Goal: Information Seeking & Learning: Learn about a topic

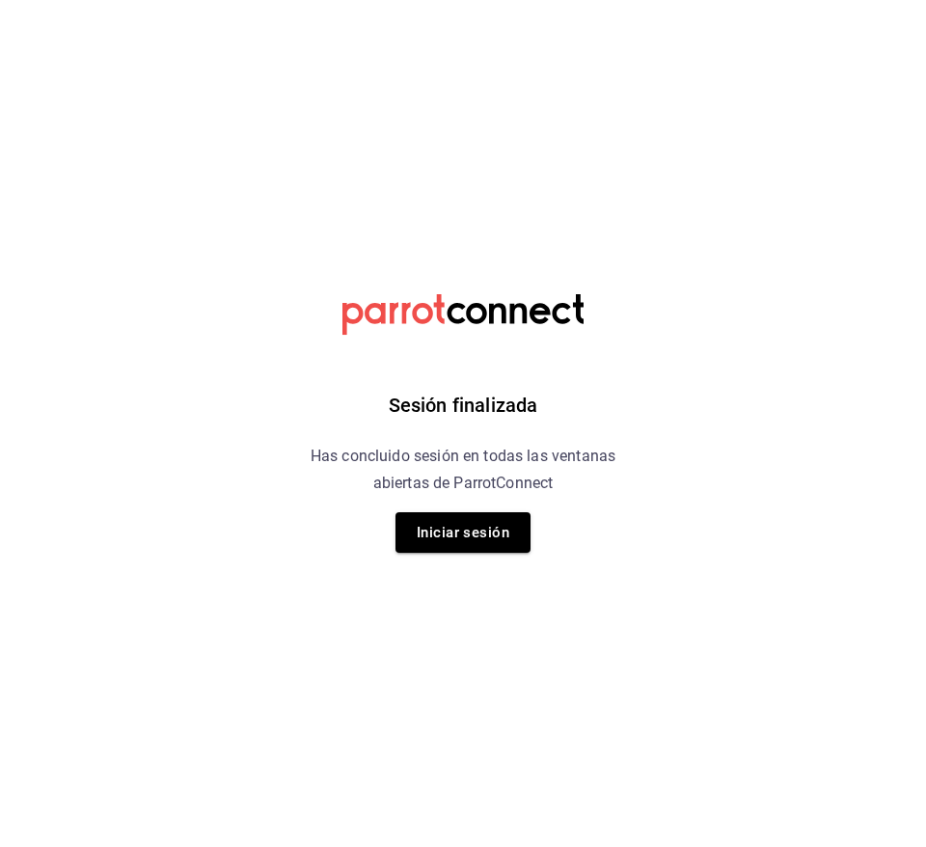
click at [488, 555] on div "Sesión finalizada Has concluido sesión en todas las ventanas abiertas de Parrot…" at bounding box center [463, 423] width 487 height 847
click at [530, 537] on button "Iniciar sesión" at bounding box center [462, 532] width 135 height 41
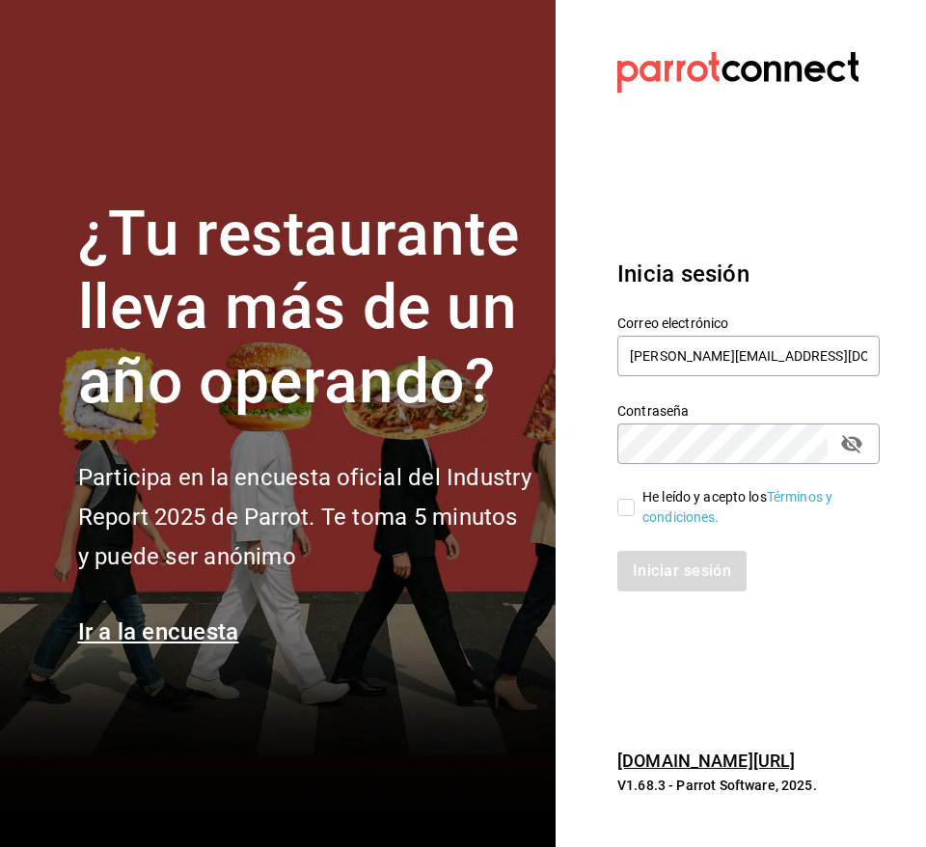
click at [628, 508] on input "He leído y acepto los Términos y condiciones." at bounding box center [625, 507] width 17 height 17
checkbox input "true"
click at [673, 585] on button "Iniciar sesión" at bounding box center [682, 571] width 131 height 41
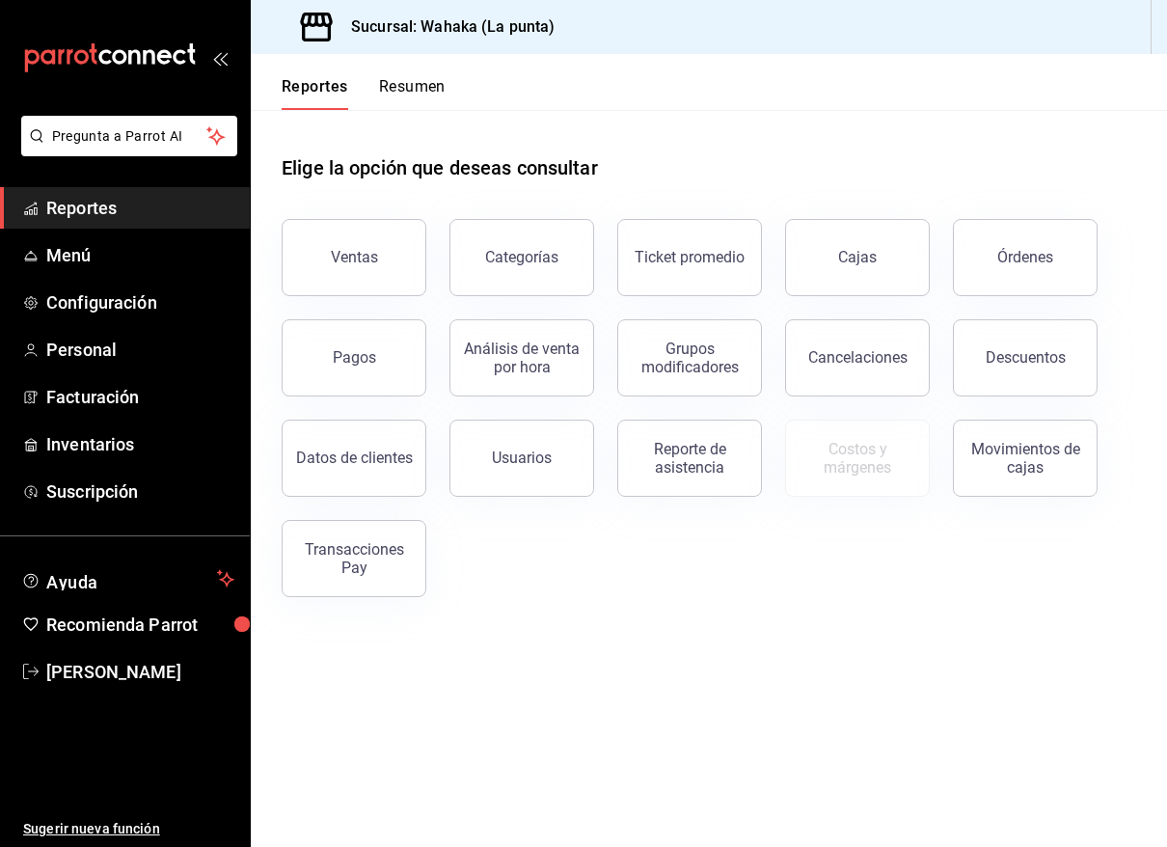
click at [476, 29] on h3 "Sucursal: Wahaka (La punta)" at bounding box center [446, 26] width 220 height 23
click at [367, 17] on h3 "Sucursal: Wahaka (La punta)" at bounding box center [446, 26] width 220 height 23
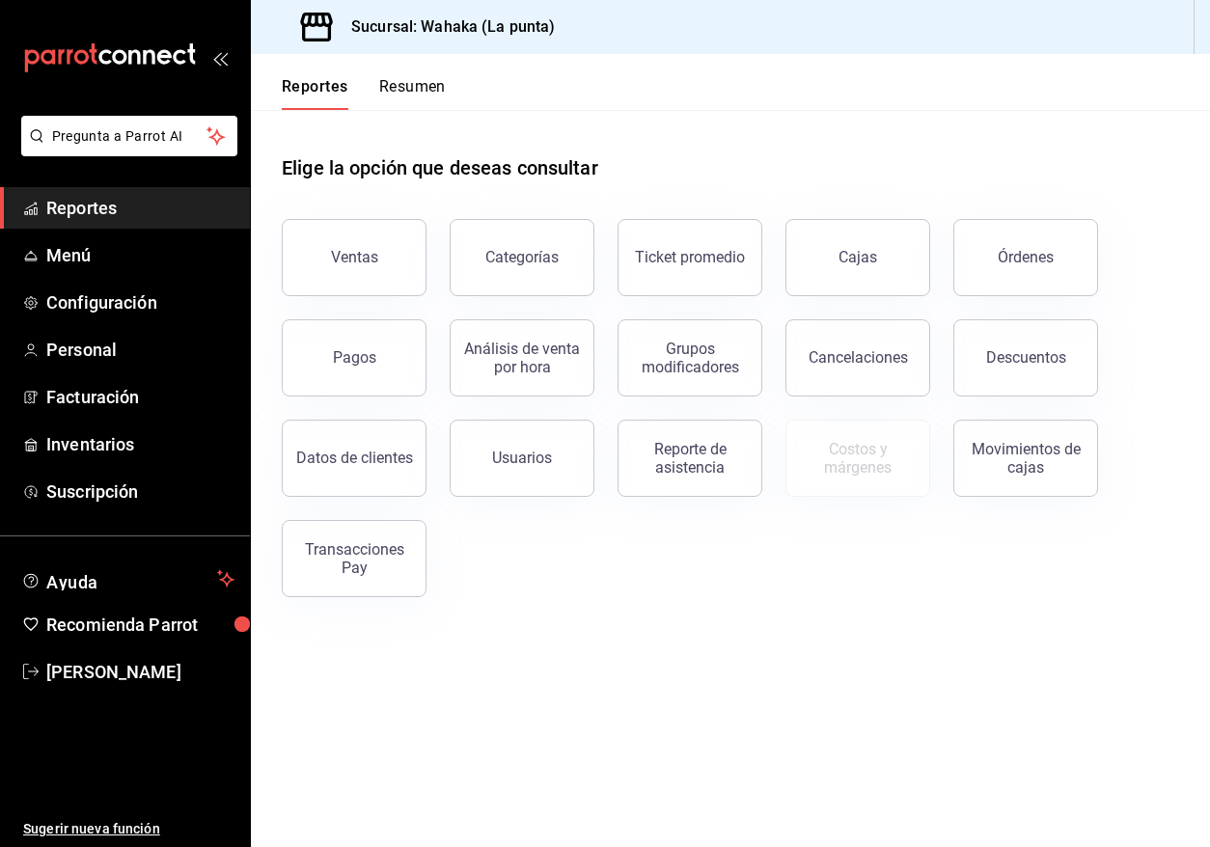
click at [101, 209] on span "Reportes" at bounding box center [140, 208] width 188 height 26
click at [230, 67] on div "mailbox folders" at bounding box center [125, 58] width 250 height 116
click at [224, 63] on icon "open_drawer_menu" at bounding box center [224, 59] width 9 height 14
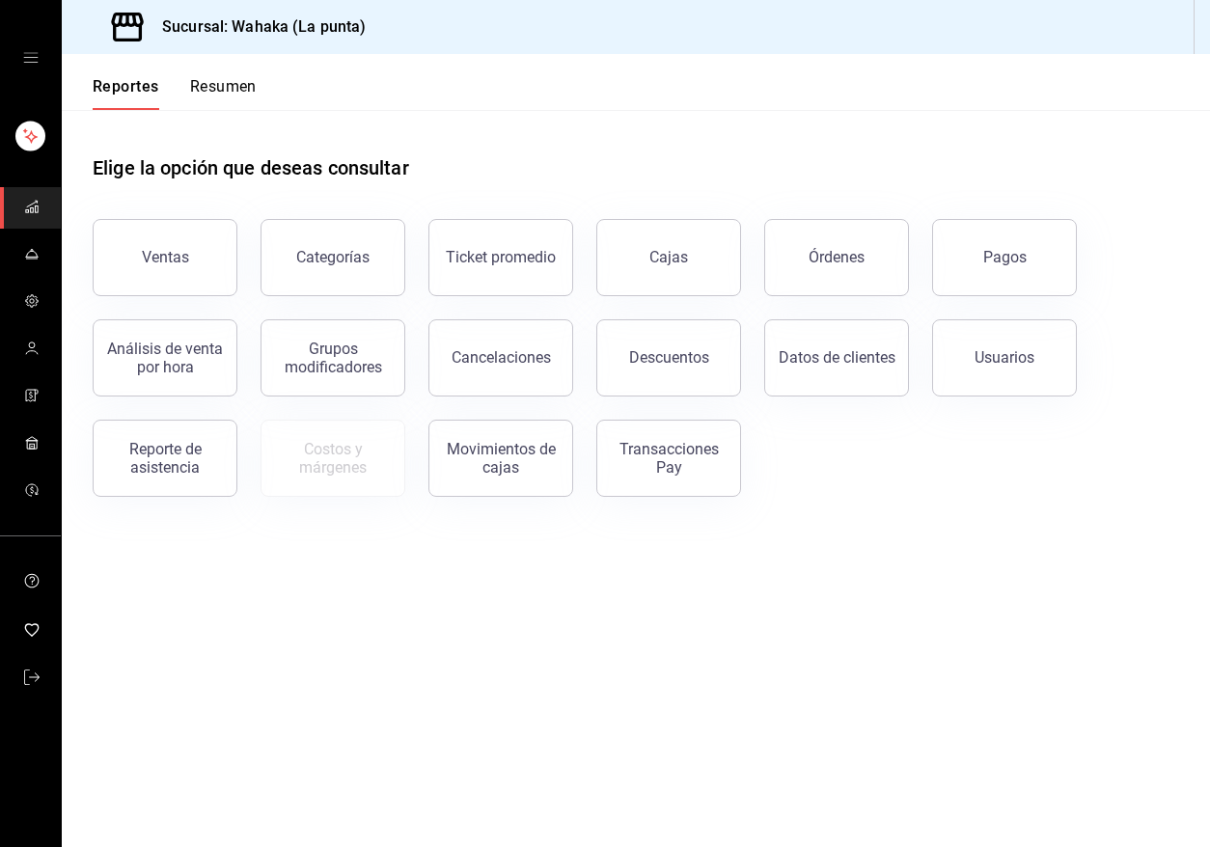
click at [275, 23] on h3 "Sucursal: Wahaka (La punta)" at bounding box center [257, 26] width 220 height 23
click at [218, 77] on button "Resumen" at bounding box center [223, 93] width 67 height 33
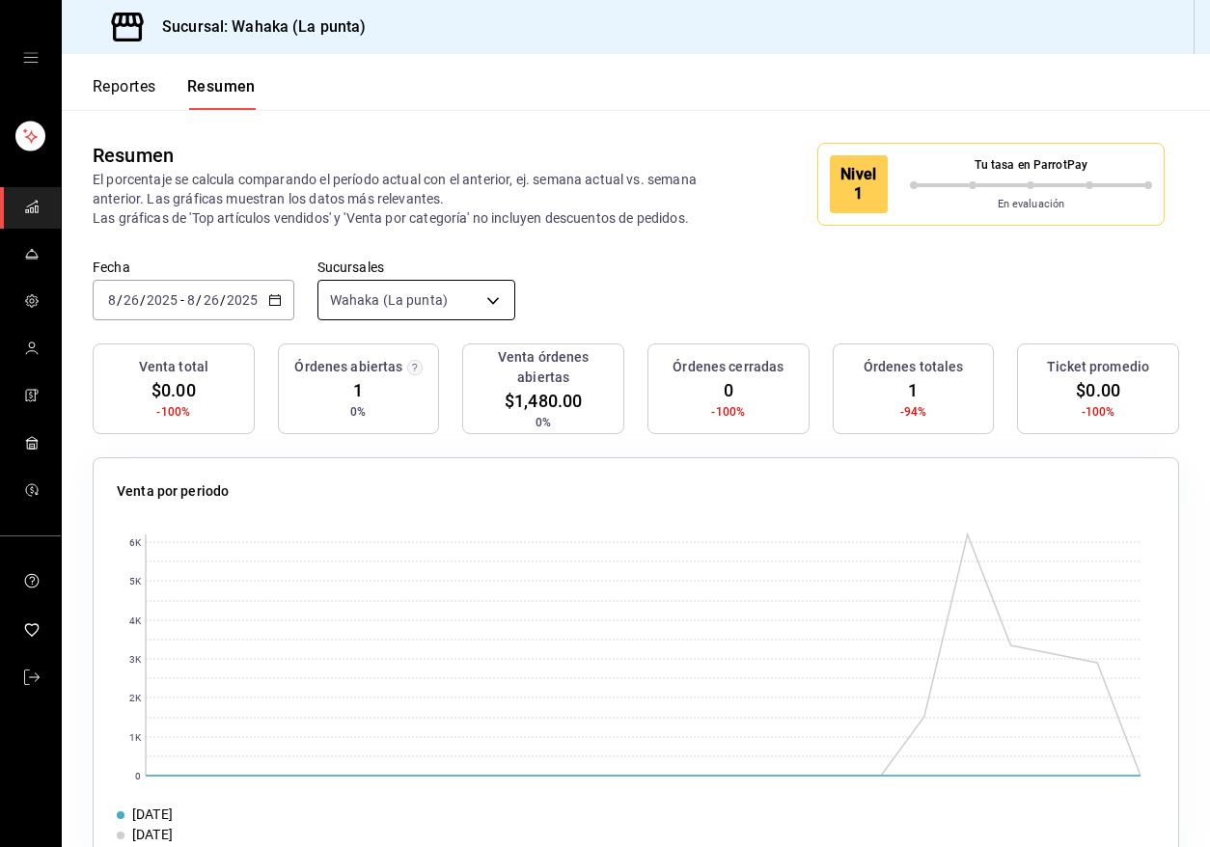
click at [450, 292] on body "Sucursal: Wahaka (La punta) Reportes Resumen Resumen El porcentaje se calcula c…" at bounding box center [605, 423] width 1210 height 847
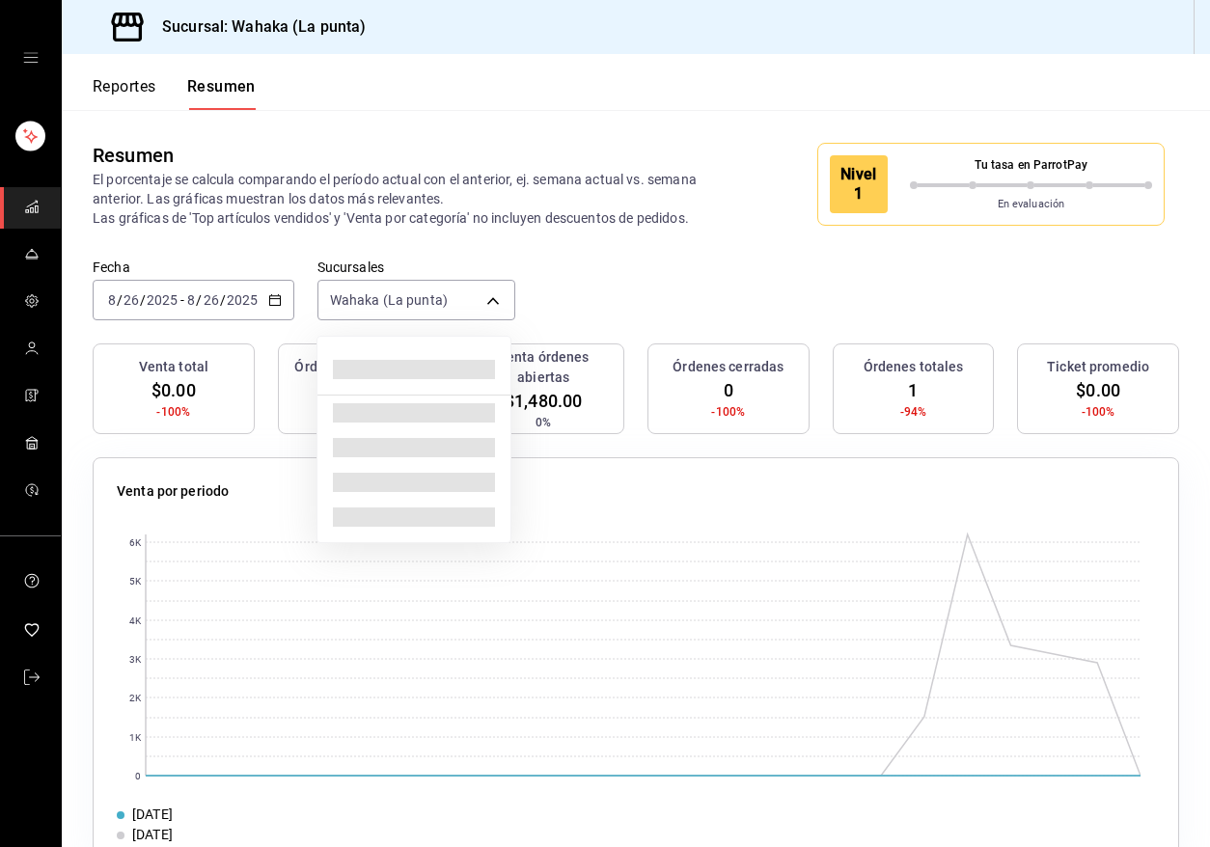
click at [491, 297] on div at bounding box center [605, 423] width 1210 height 847
click at [488, 300] on body "Sucursal: Wahaka (La punta) Reportes Resumen Resumen El porcentaje se calcula c…" at bounding box center [605, 423] width 1210 height 847
click at [268, 300] on div at bounding box center [605, 423] width 1210 height 847
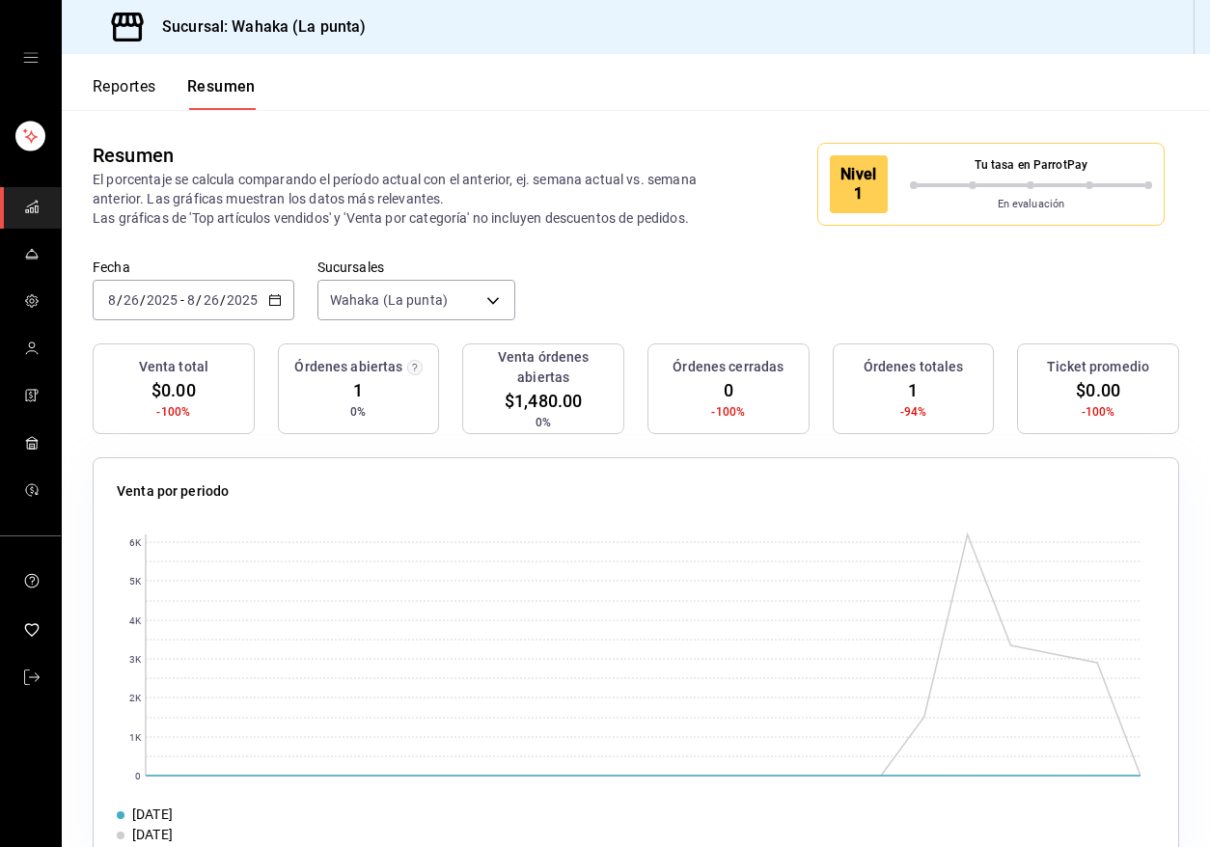
click at [274, 303] on icon "button" at bounding box center [275, 300] width 14 height 14
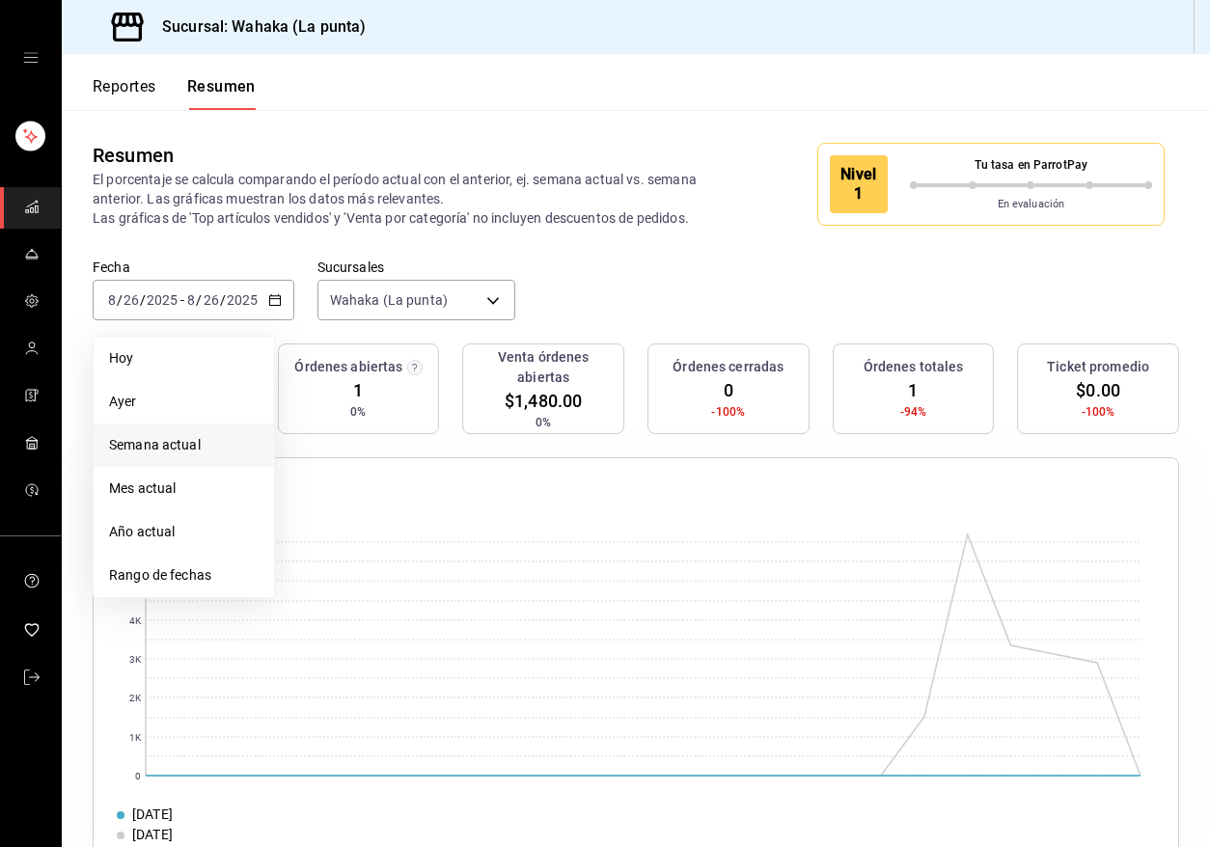
click at [185, 447] on span "Semana actual" at bounding box center [184, 445] width 150 height 20
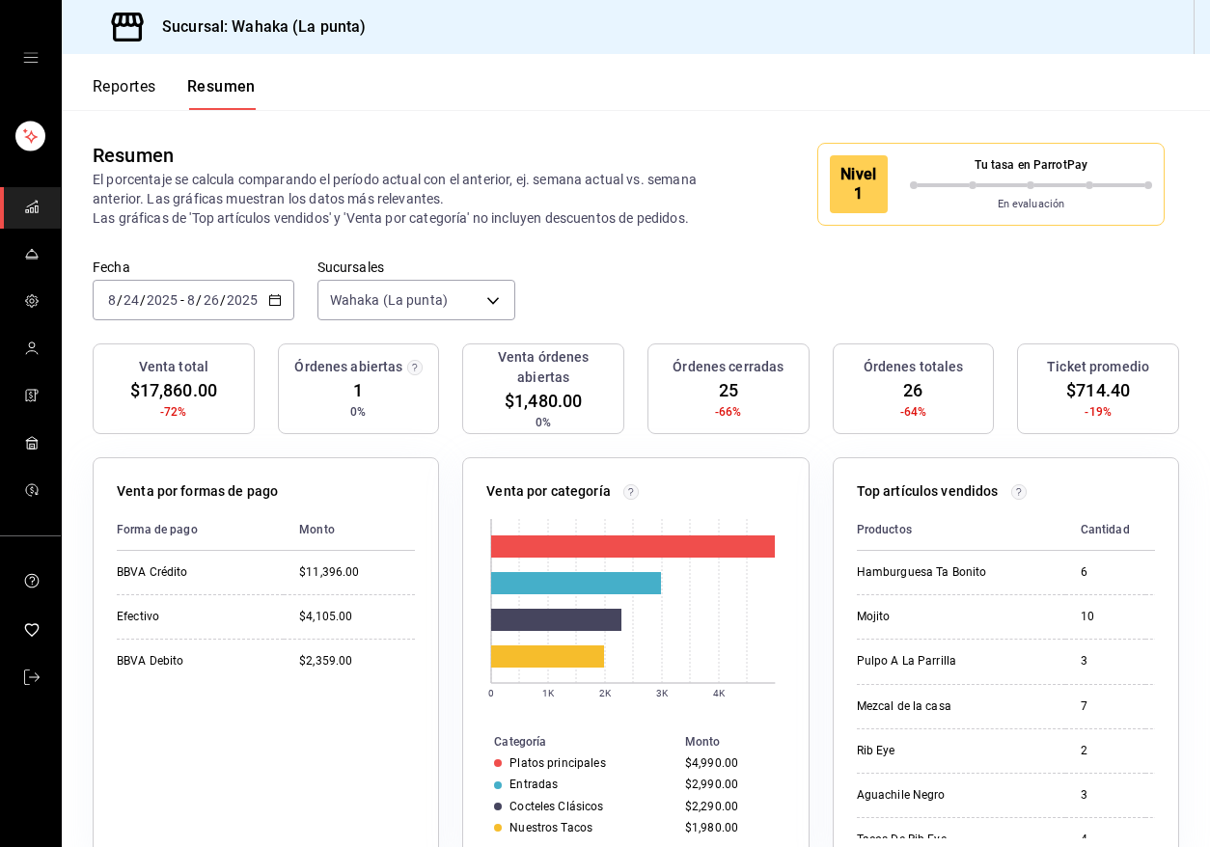
click at [282, 299] on div "[DATE] [DATE] - [DATE] [DATE]" at bounding box center [194, 300] width 202 height 41
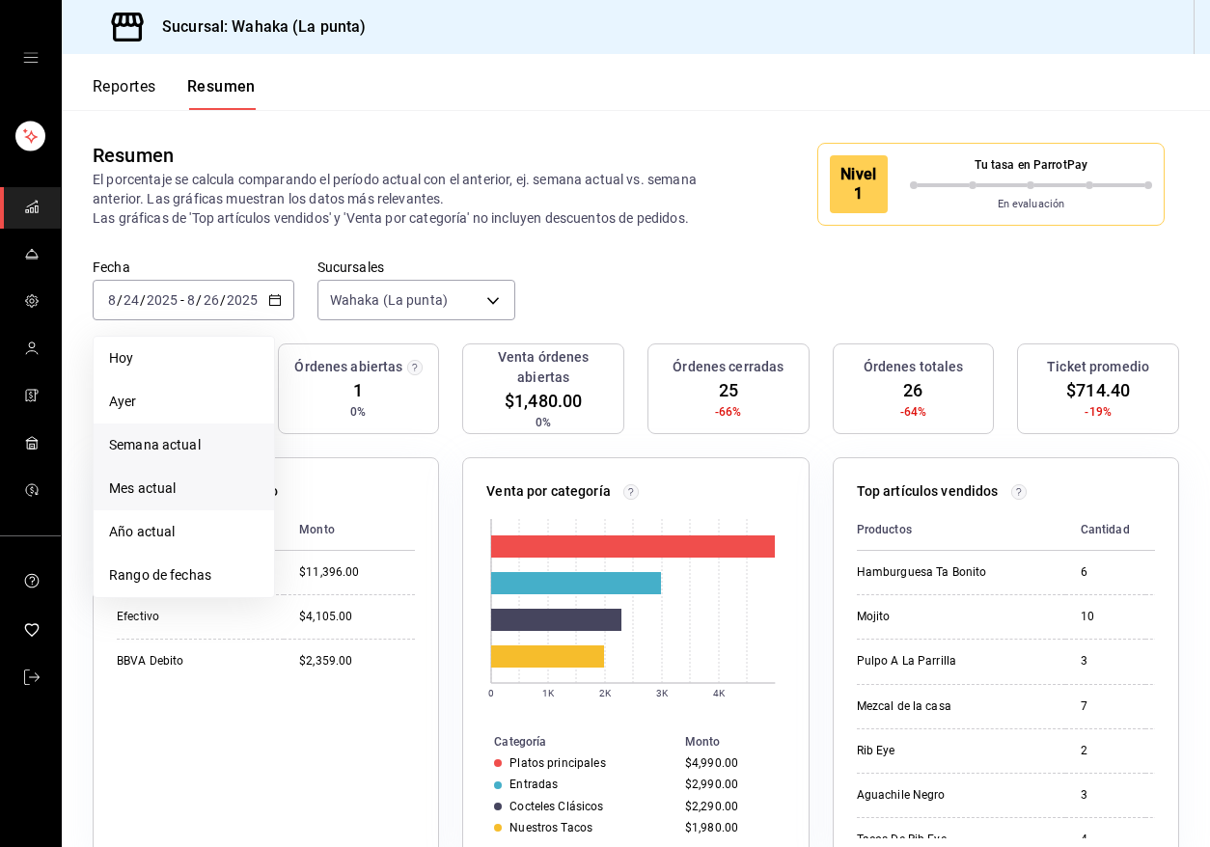
click at [182, 490] on span "Mes actual" at bounding box center [184, 488] width 150 height 20
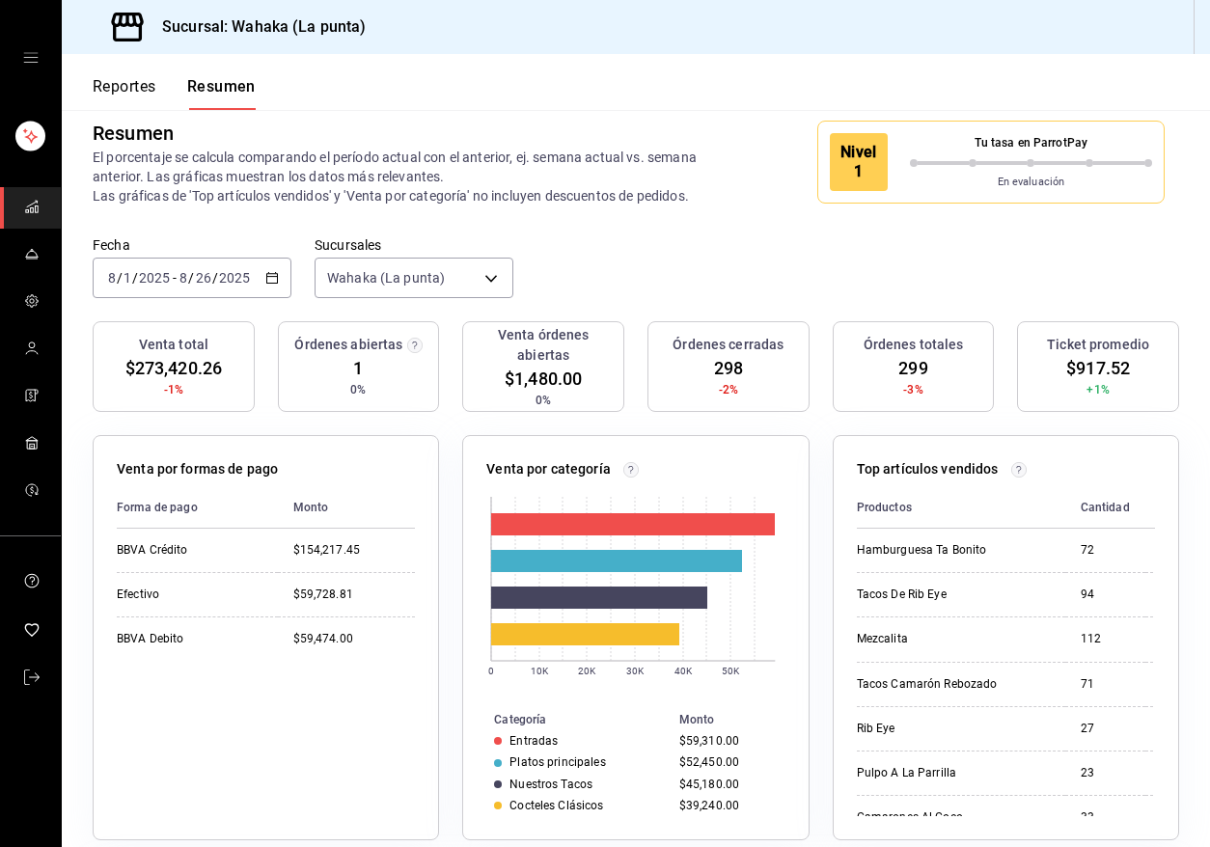
scroll to position [25, 0]
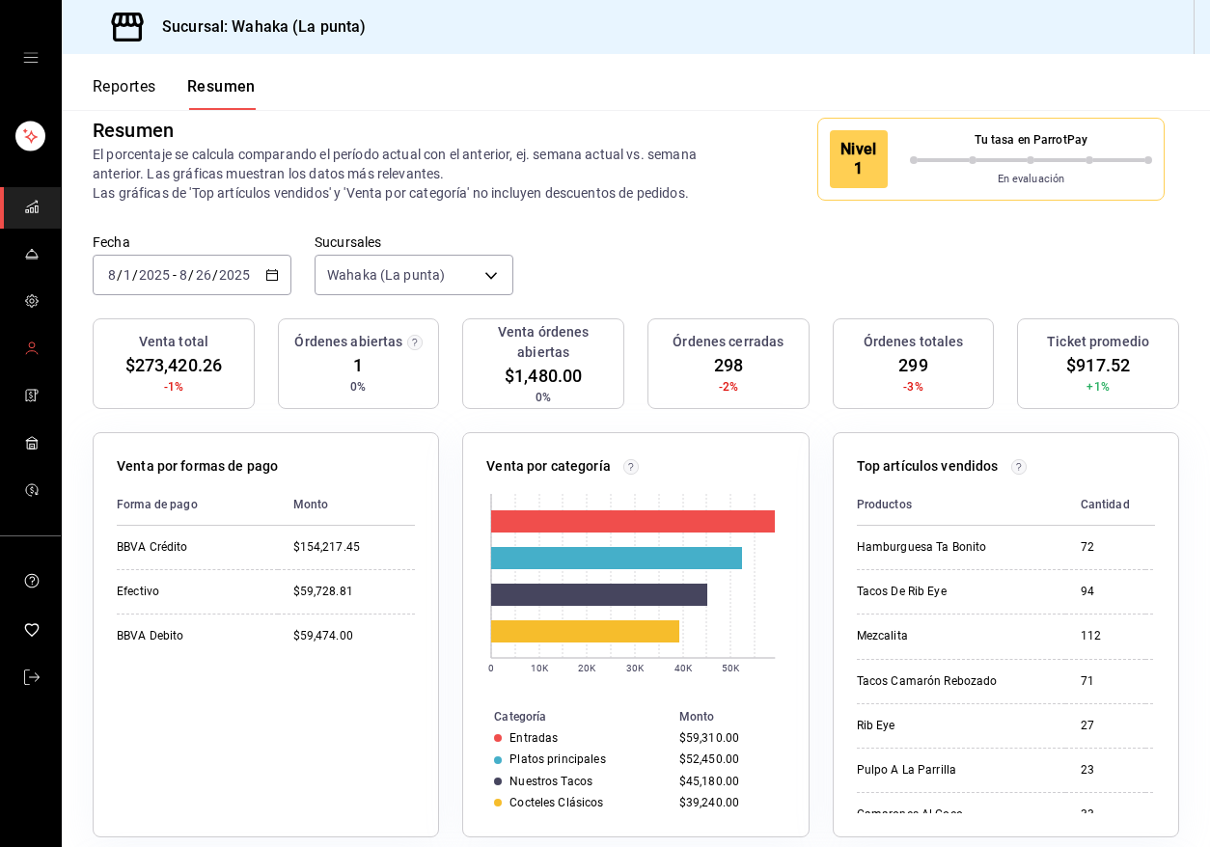
click at [33, 357] on span "mailbox folders" at bounding box center [31, 350] width 15 height 26
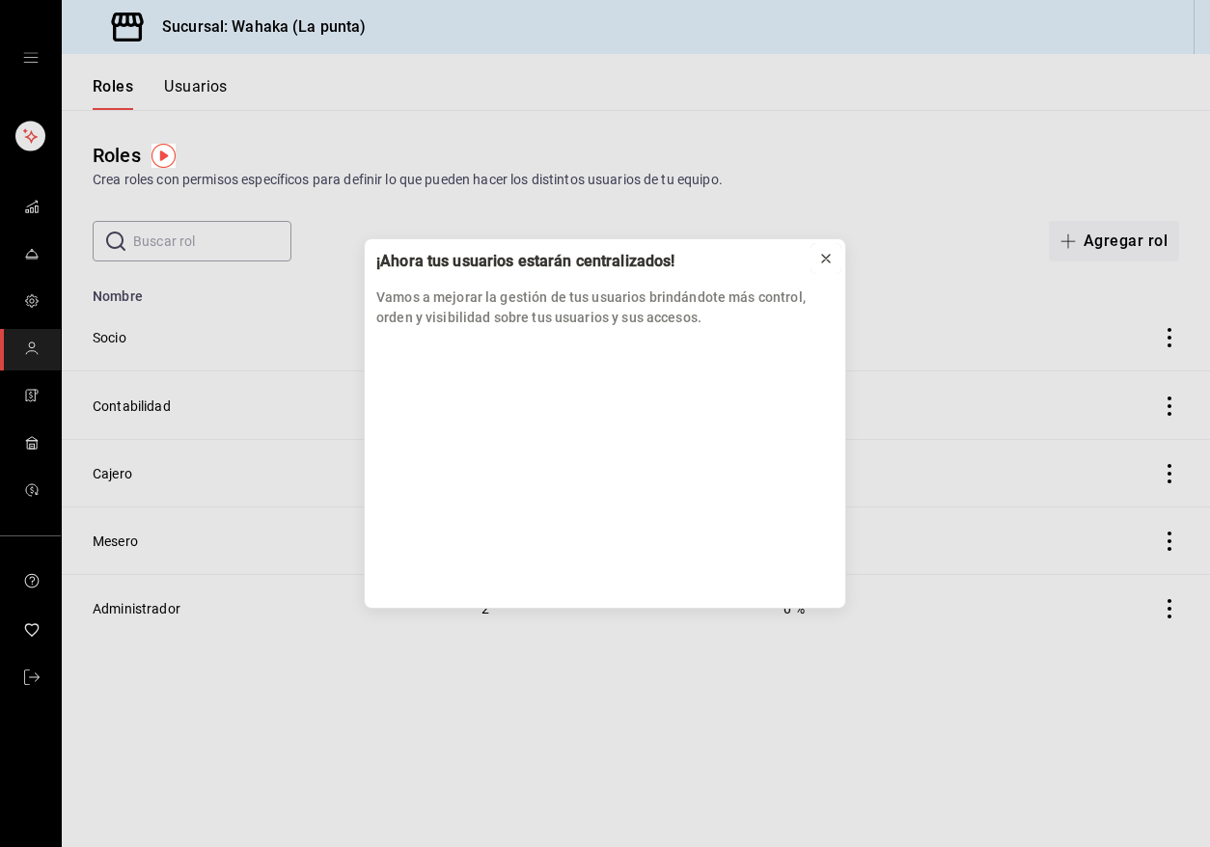
click at [823, 257] on icon at bounding box center [826, 259] width 8 height 8
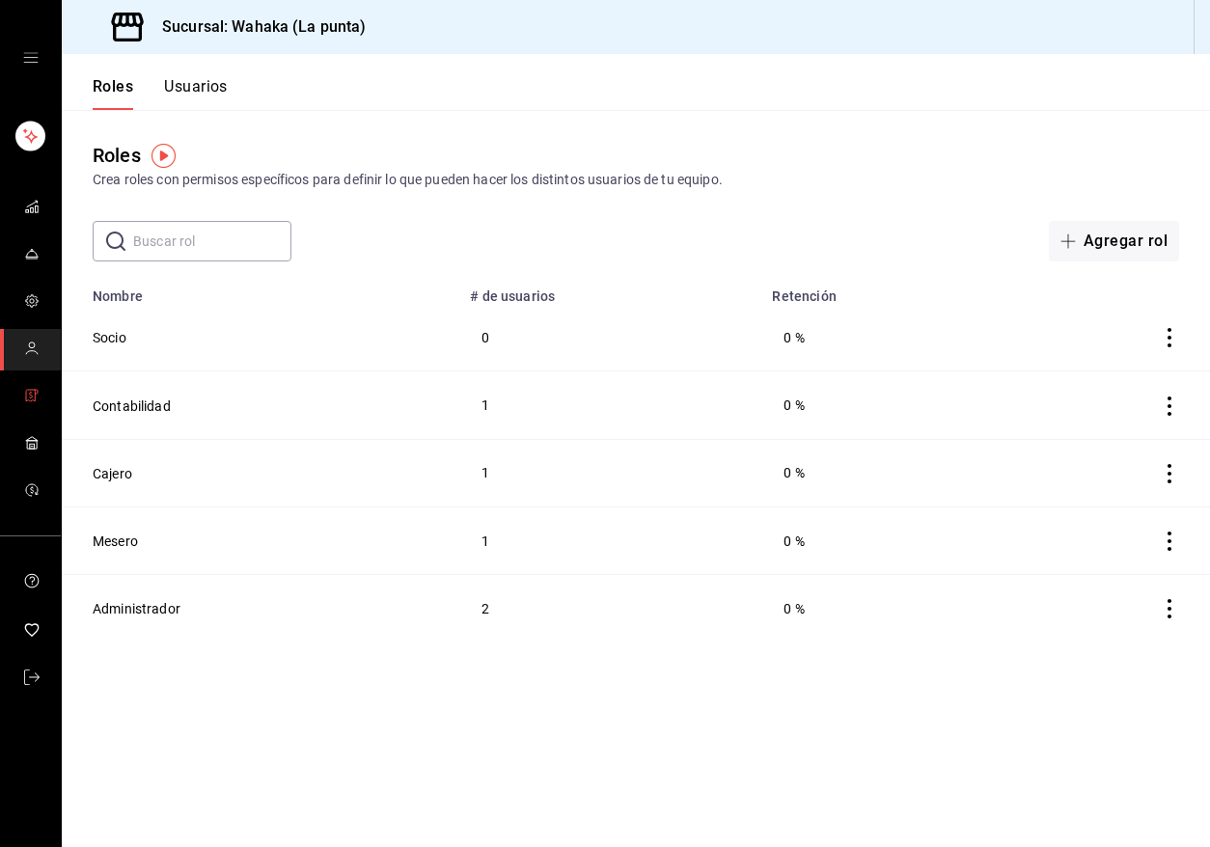
click at [26, 395] on icon "mailbox folders" at bounding box center [30, 396] width 9 height 12
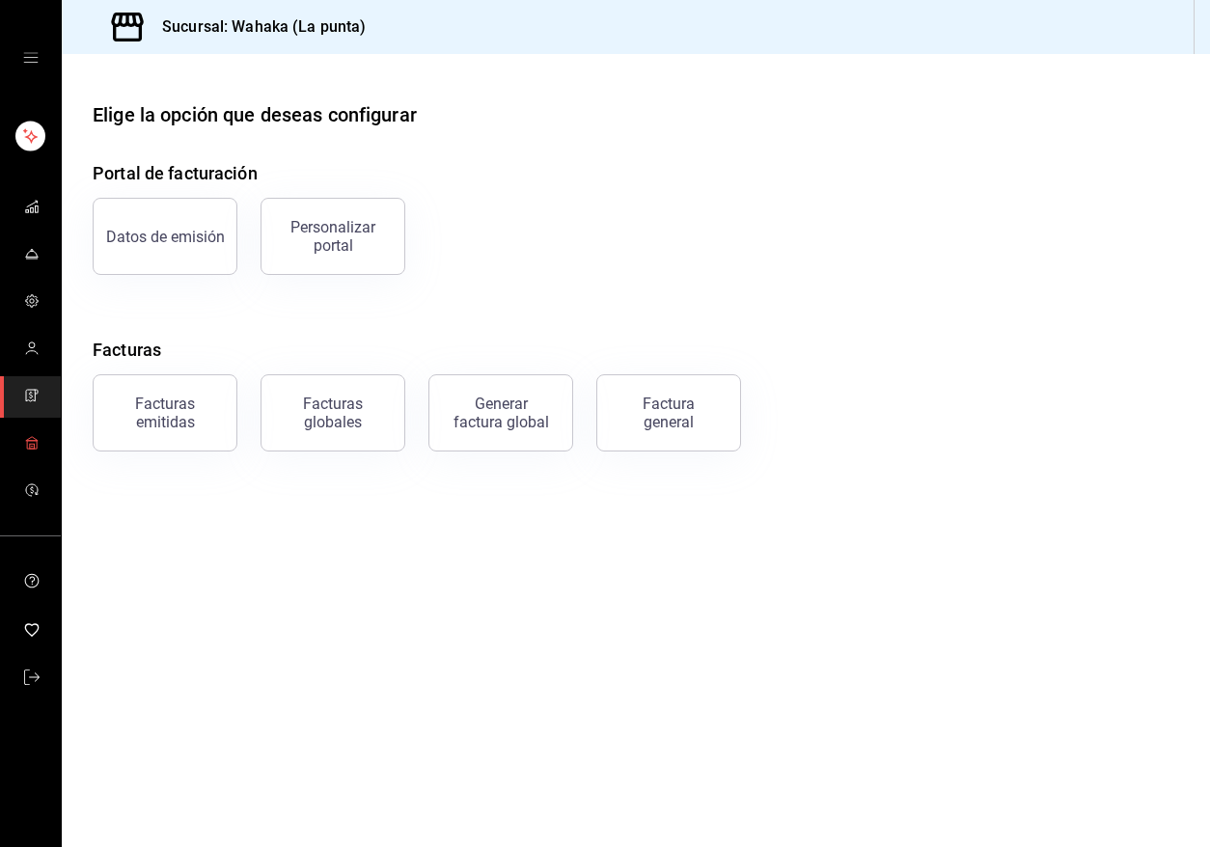
click at [33, 445] on icon "mailbox folders" at bounding box center [31, 442] width 15 height 15
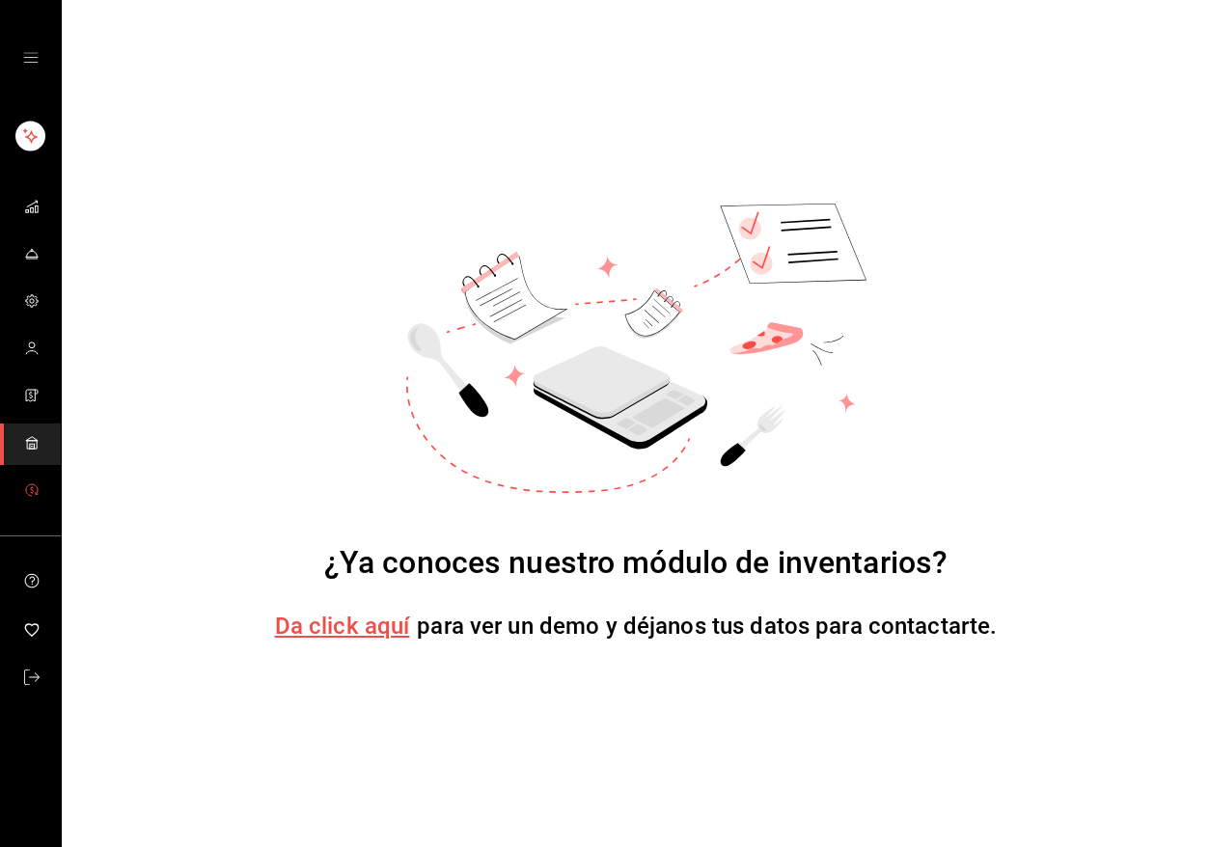
click at [37, 489] on icon "mailbox folders" at bounding box center [32, 490] width 12 height 12
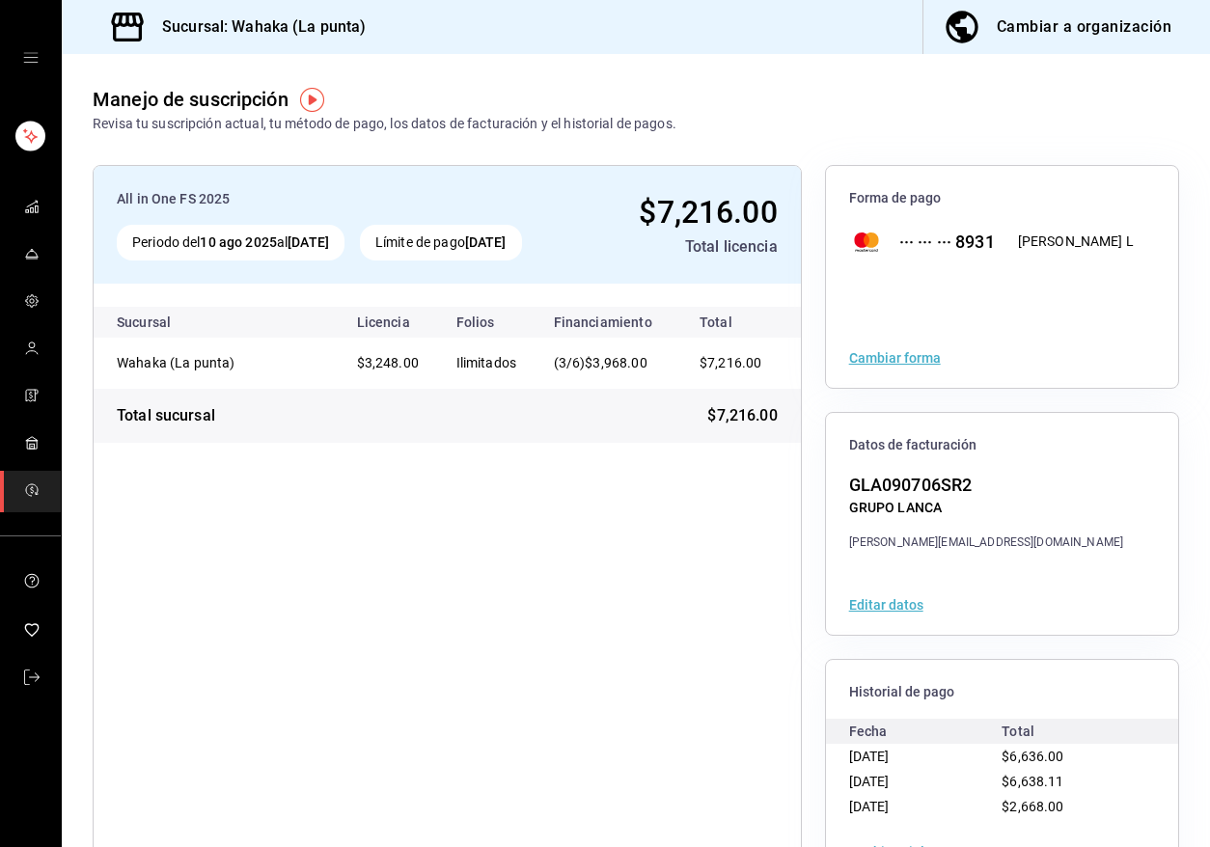
click at [925, 18] on div "Cambiar a organización" at bounding box center [1083, 27] width 175 height 27
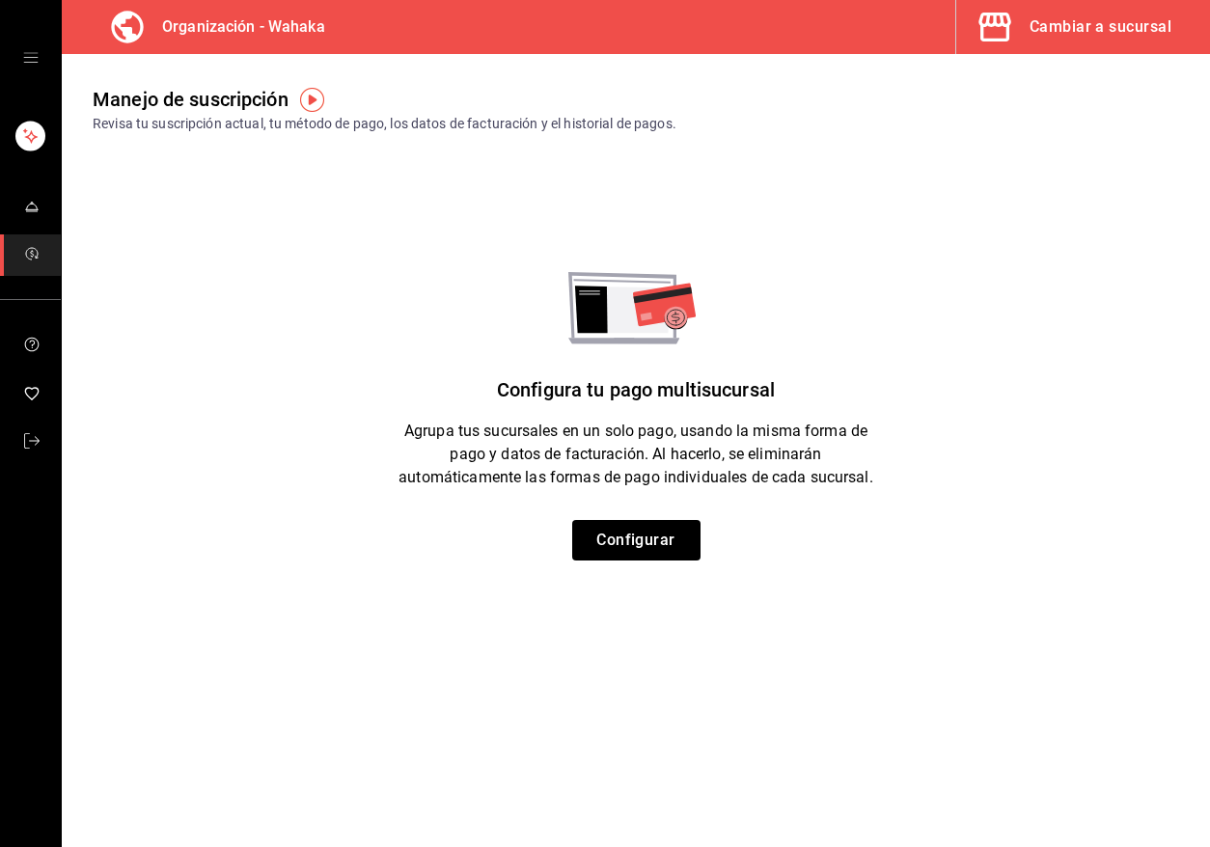
click at [925, 25] on div "Cambiar a sucursal" at bounding box center [1100, 27] width 142 height 27
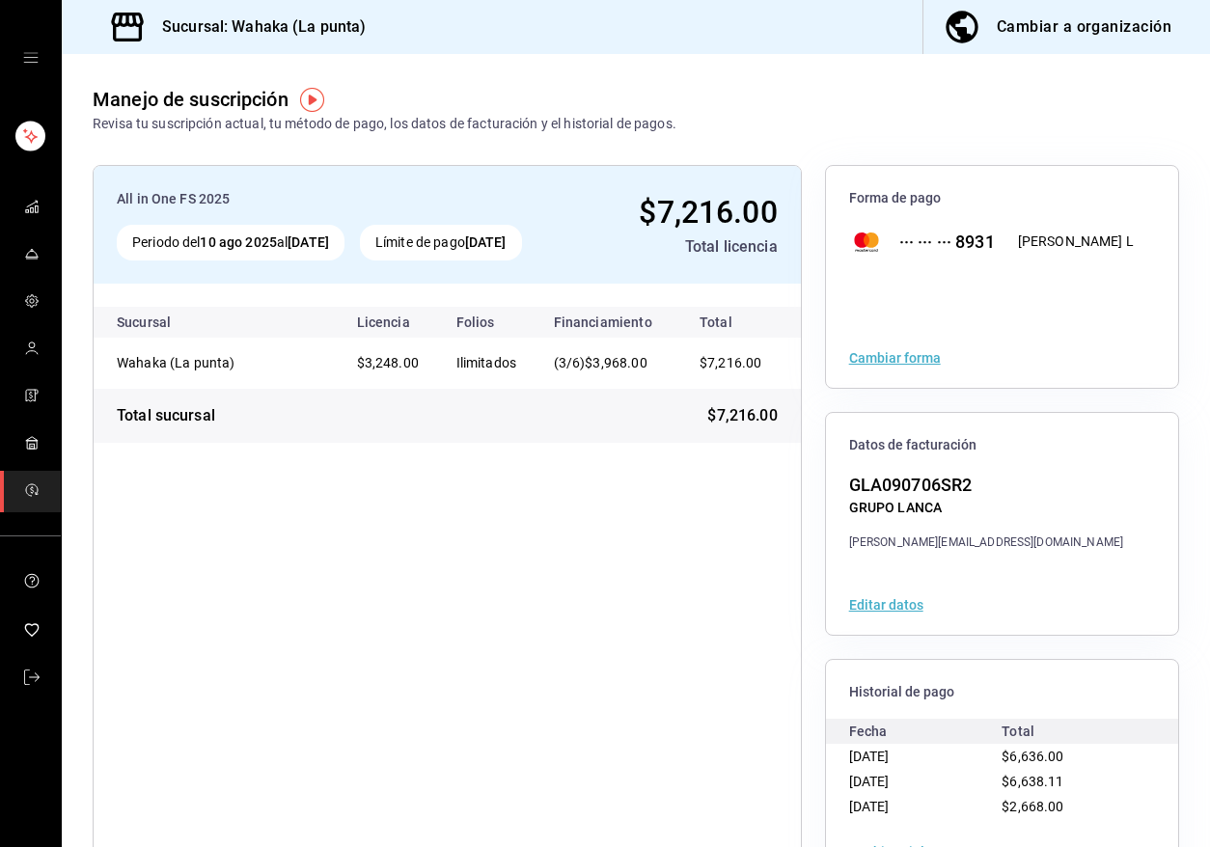
click at [269, 29] on h3 "Sucursal: Wahaka (La punta)" at bounding box center [257, 26] width 220 height 23
click at [925, 23] on div "Cambiar a organización" at bounding box center [1083, 27] width 175 height 27
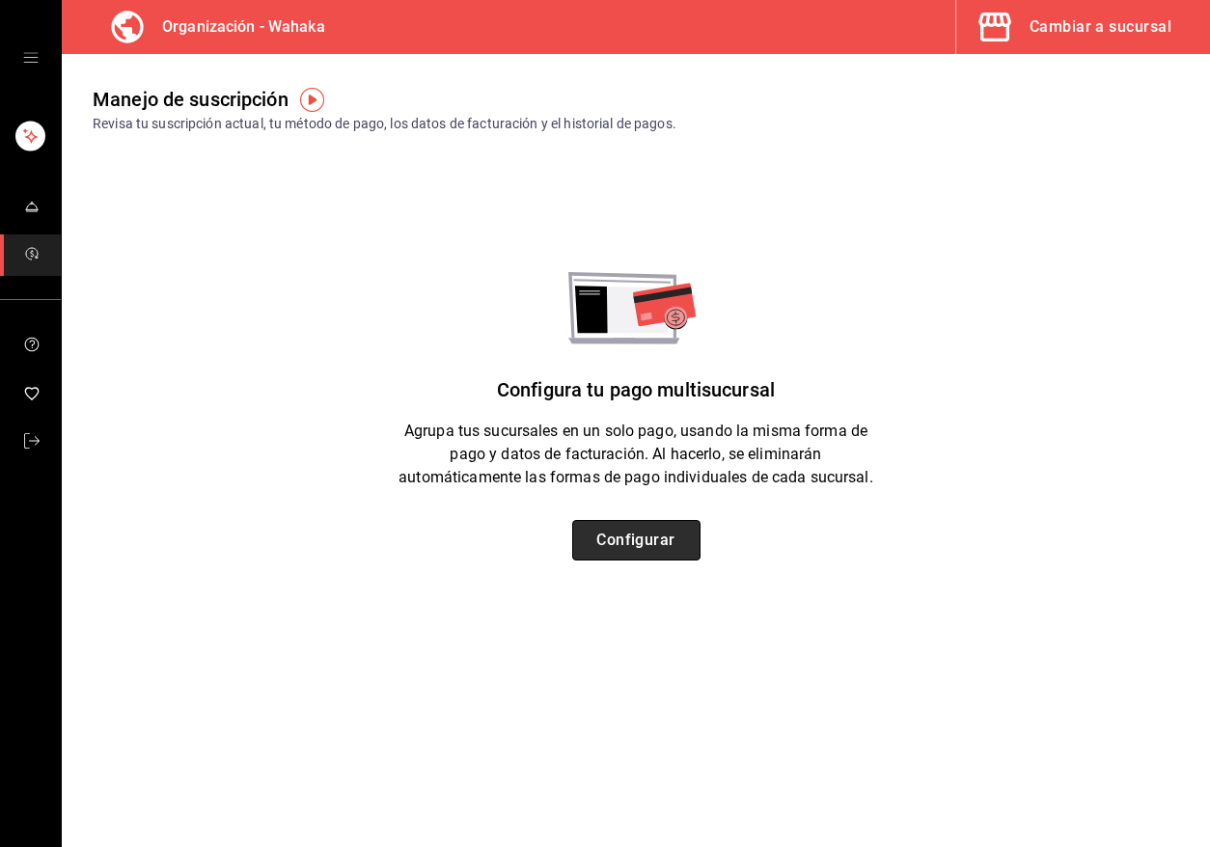
click at [656, 544] on button "Configurar" at bounding box center [636, 540] width 128 height 41
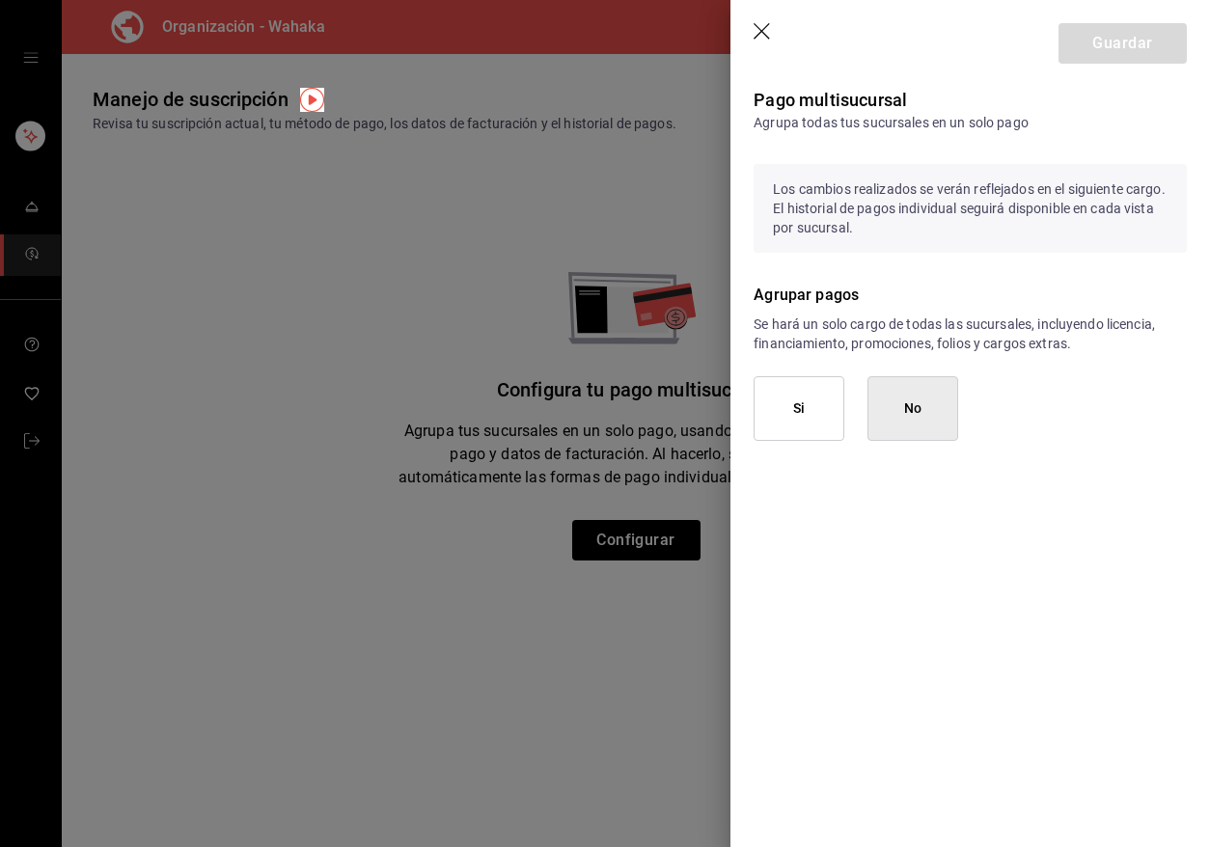
click at [114, 372] on div at bounding box center [605, 423] width 1210 height 847
click at [761, 34] on icon "button" at bounding box center [762, 32] width 19 height 19
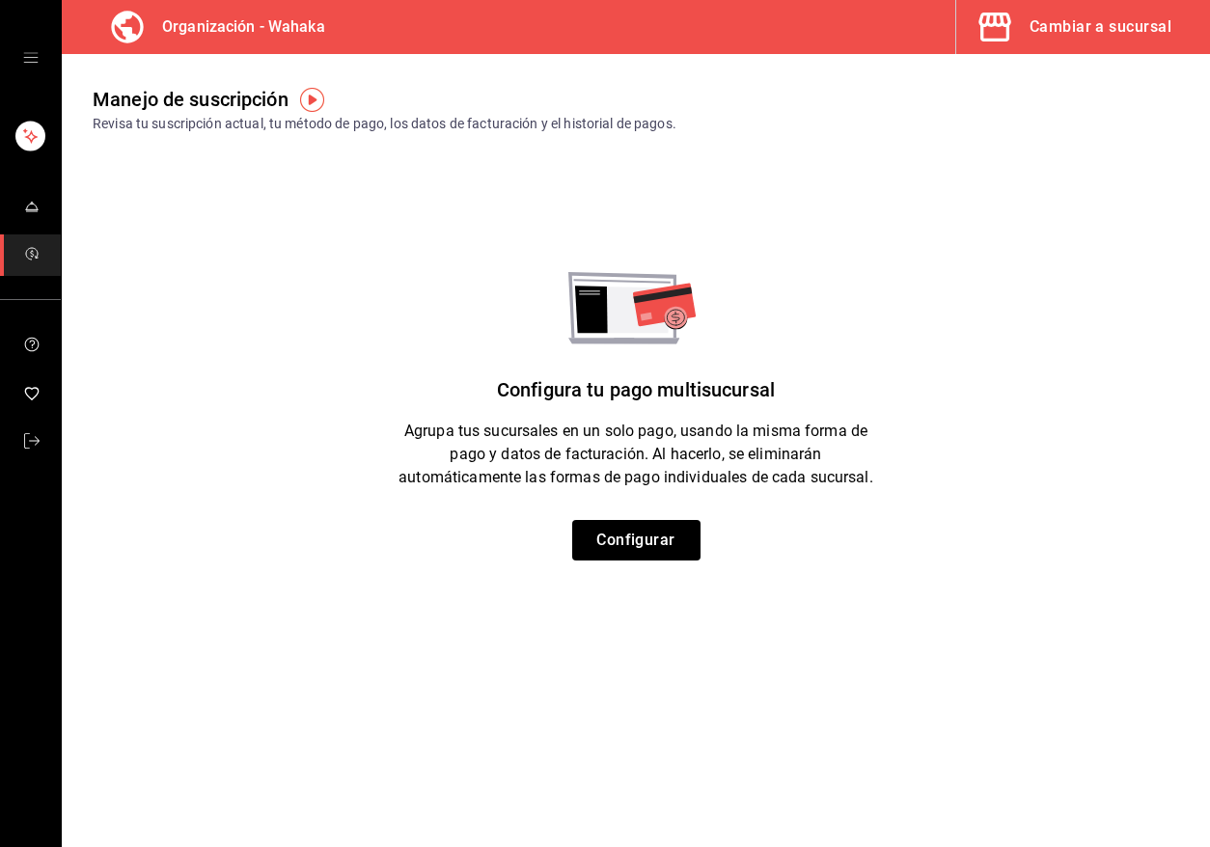
drag, startPoint x: 169, startPoint y: 325, endPoint x: 151, endPoint y: 300, distance: 30.5
click at [169, 325] on div "Configura tu pago multisucursal Agrupa tus sucursales en un solo pago, usando l…" at bounding box center [636, 416] width 1148 height 288
click at [33, 59] on icon "open drawer" at bounding box center [30, 57] width 15 height 15
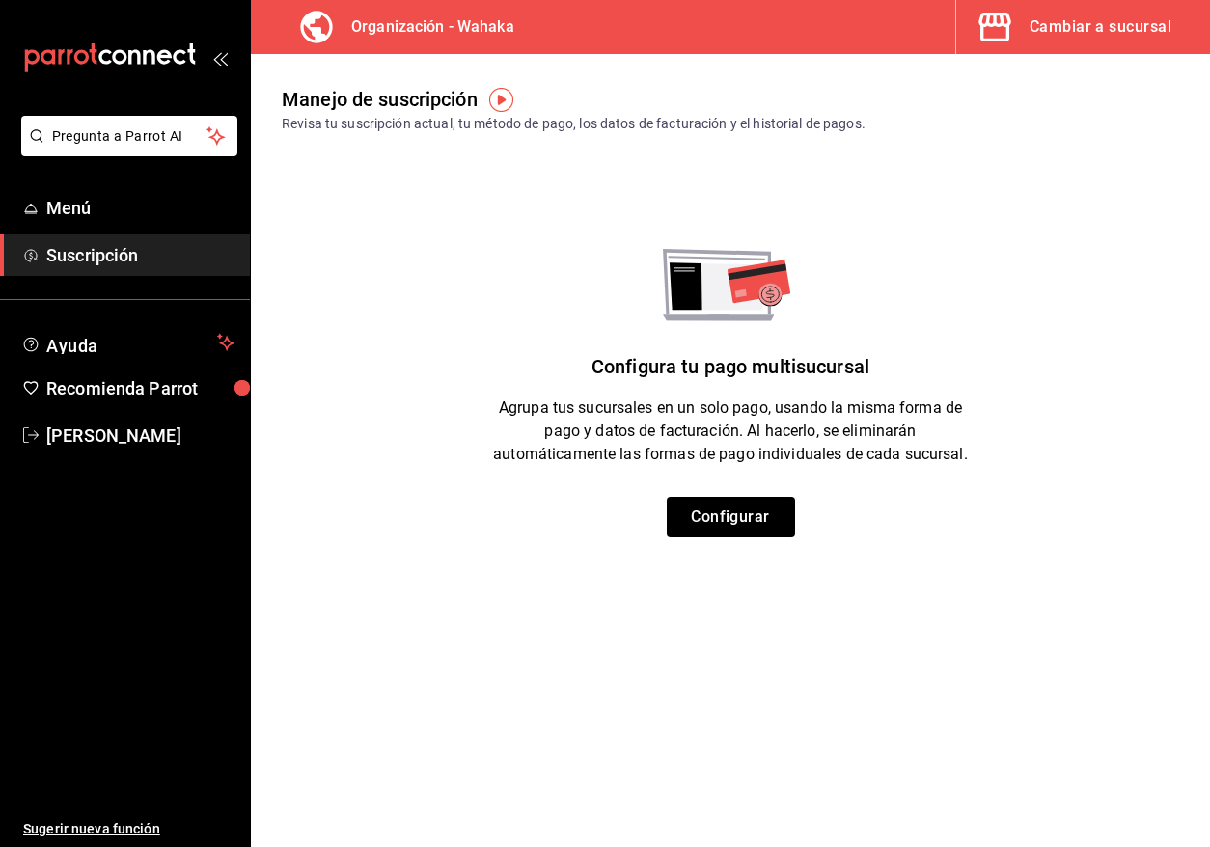
click at [380, 35] on h3 "Organización - Wahaka" at bounding box center [425, 26] width 178 height 23
click at [98, 209] on span "Menú" at bounding box center [140, 208] width 188 height 26
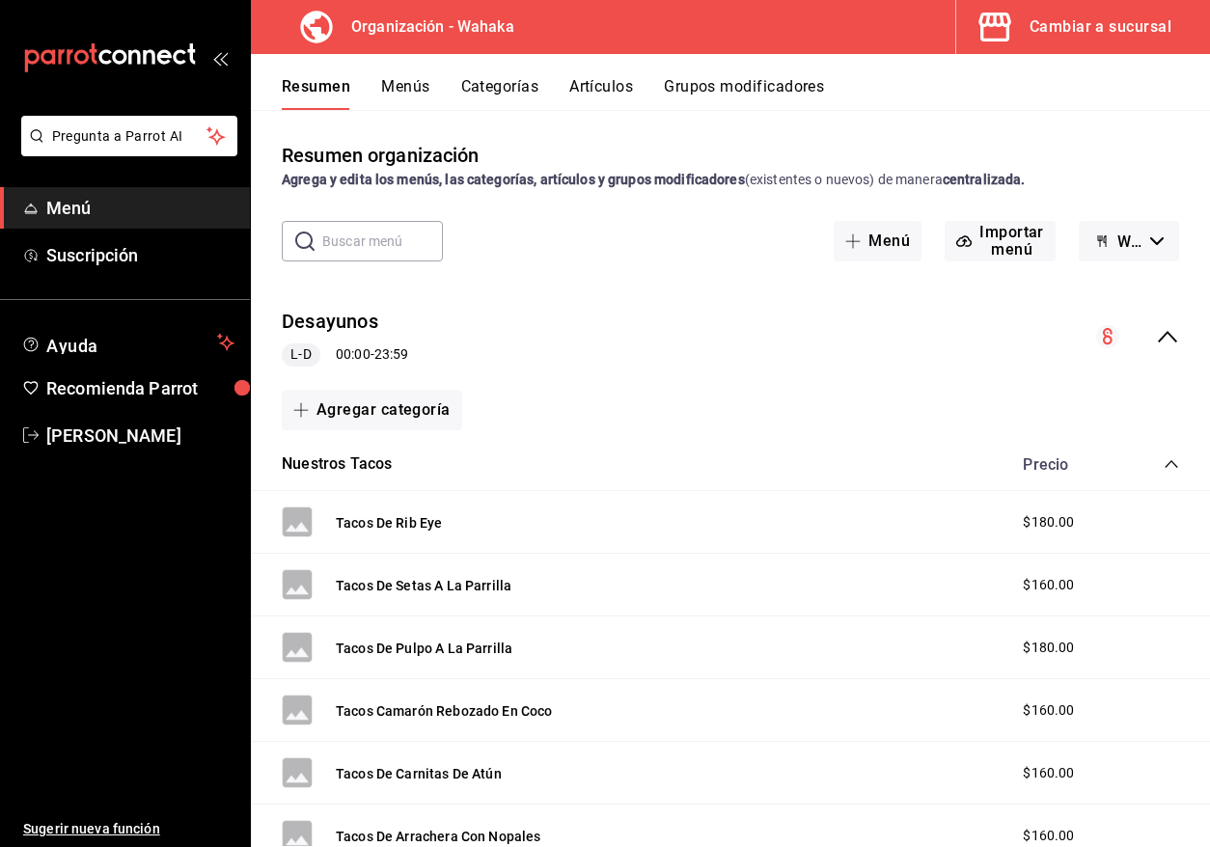
click at [925, 22] on div "Cambiar a sucursal" at bounding box center [1100, 27] width 142 height 27
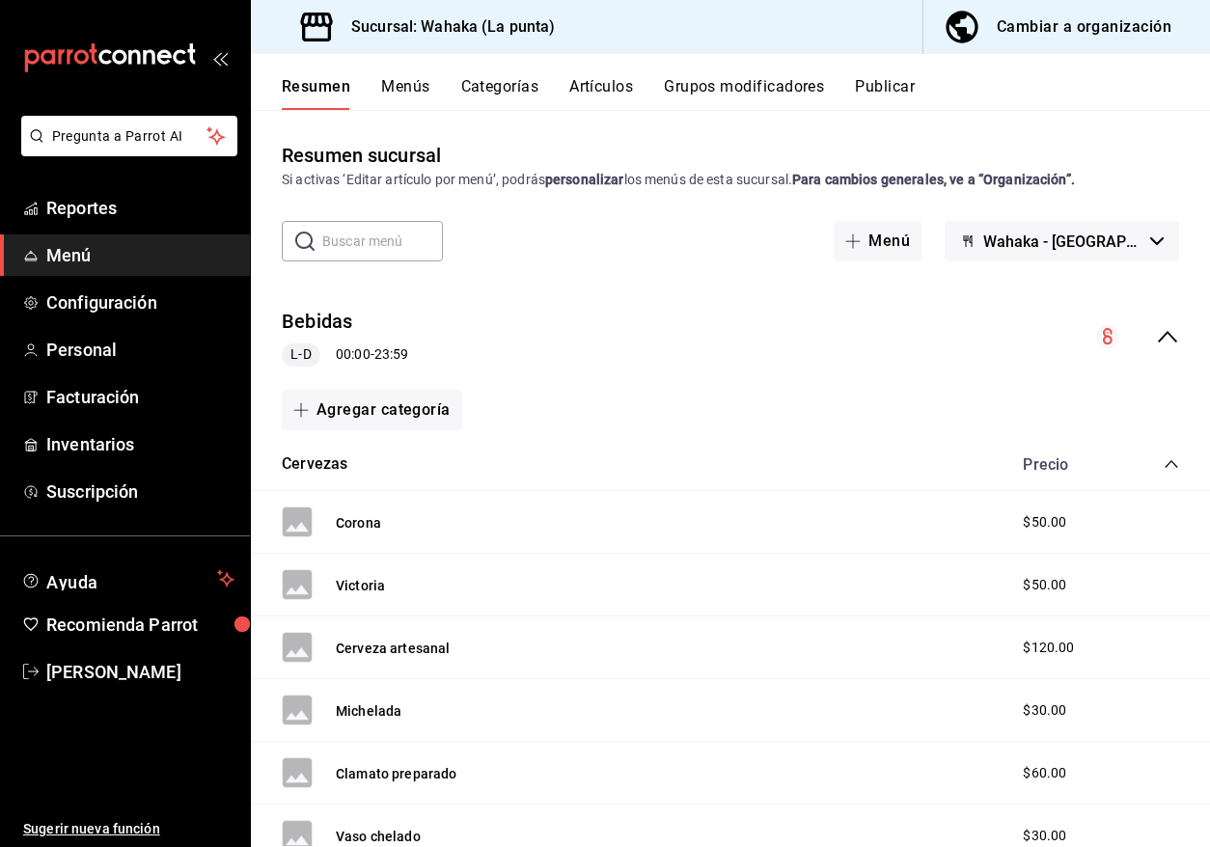
click at [494, 20] on h3 "Sucursal: Wahaka (La punta)" at bounding box center [446, 26] width 220 height 23
click at [925, 236] on span "Wahaka - [GEOGRAPHIC_DATA]" at bounding box center [1062, 241] width 159 height 18
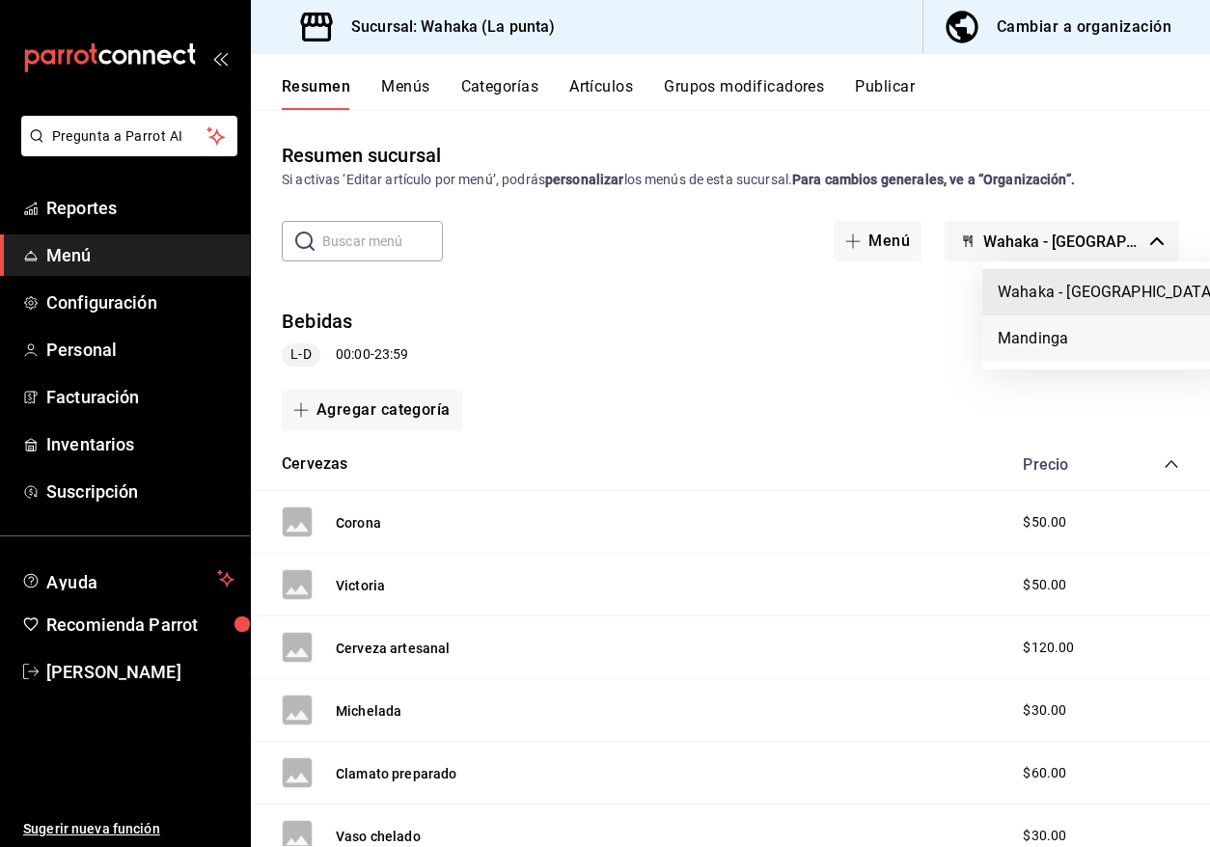
click at [925, 335] on li "Mandinga" at bounding box center [1106, 338] width 248 height 46
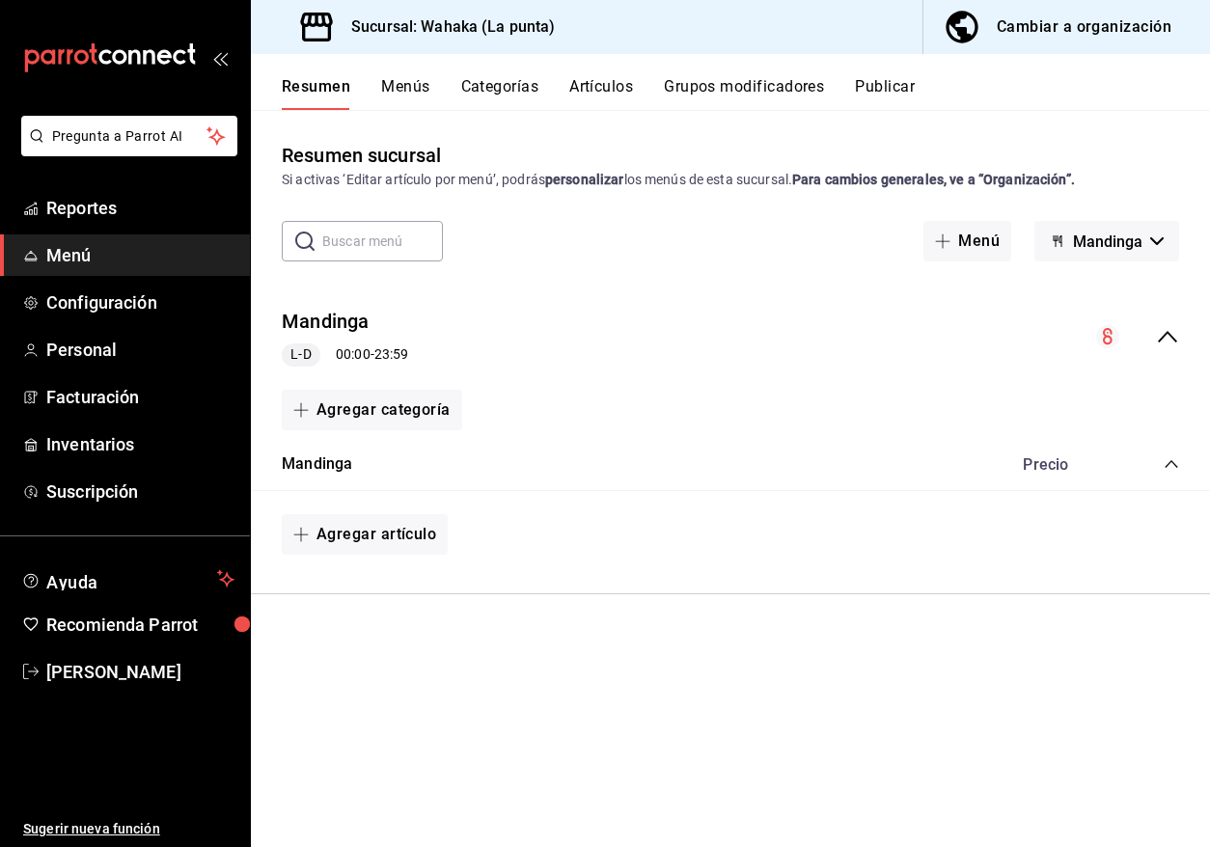
click at [390, 80] on button "Menús" at bounding box center [405, 93] width 48 height 33
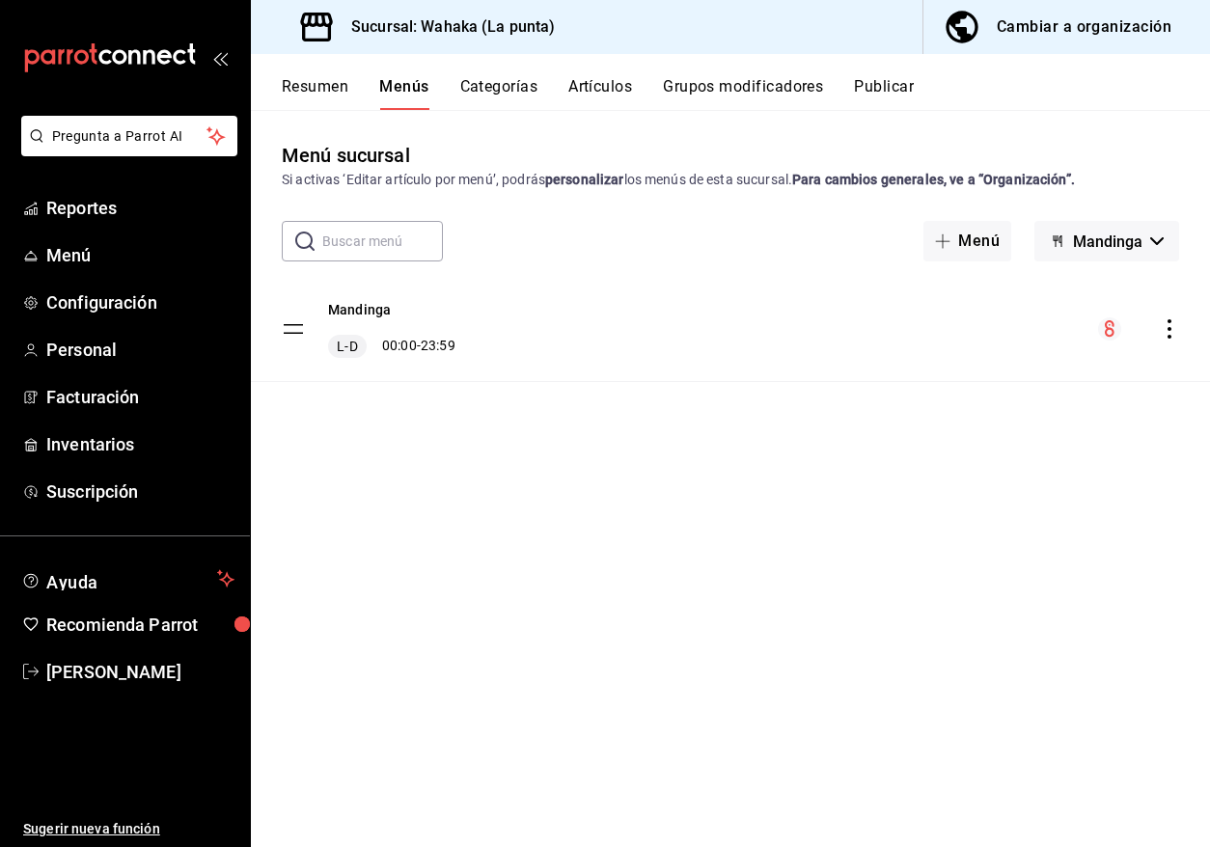
click at [925, 238] on span "Mandinga" at bounding box center [1107, 241] width 69 height 18
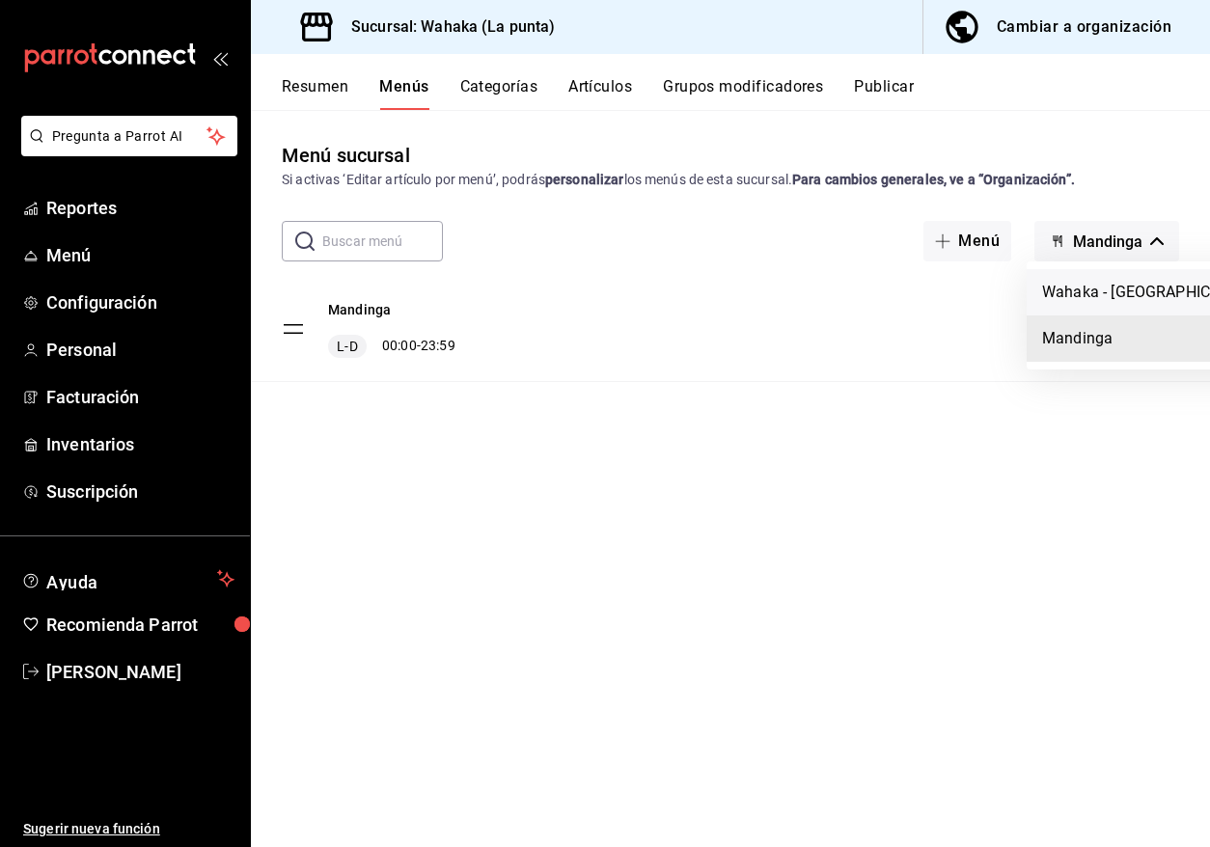
click at [925, 298] on li "Wahaka - [GEOGRAPHIC_DATA]" at bounding box center [1150, 292] width 248 height 46
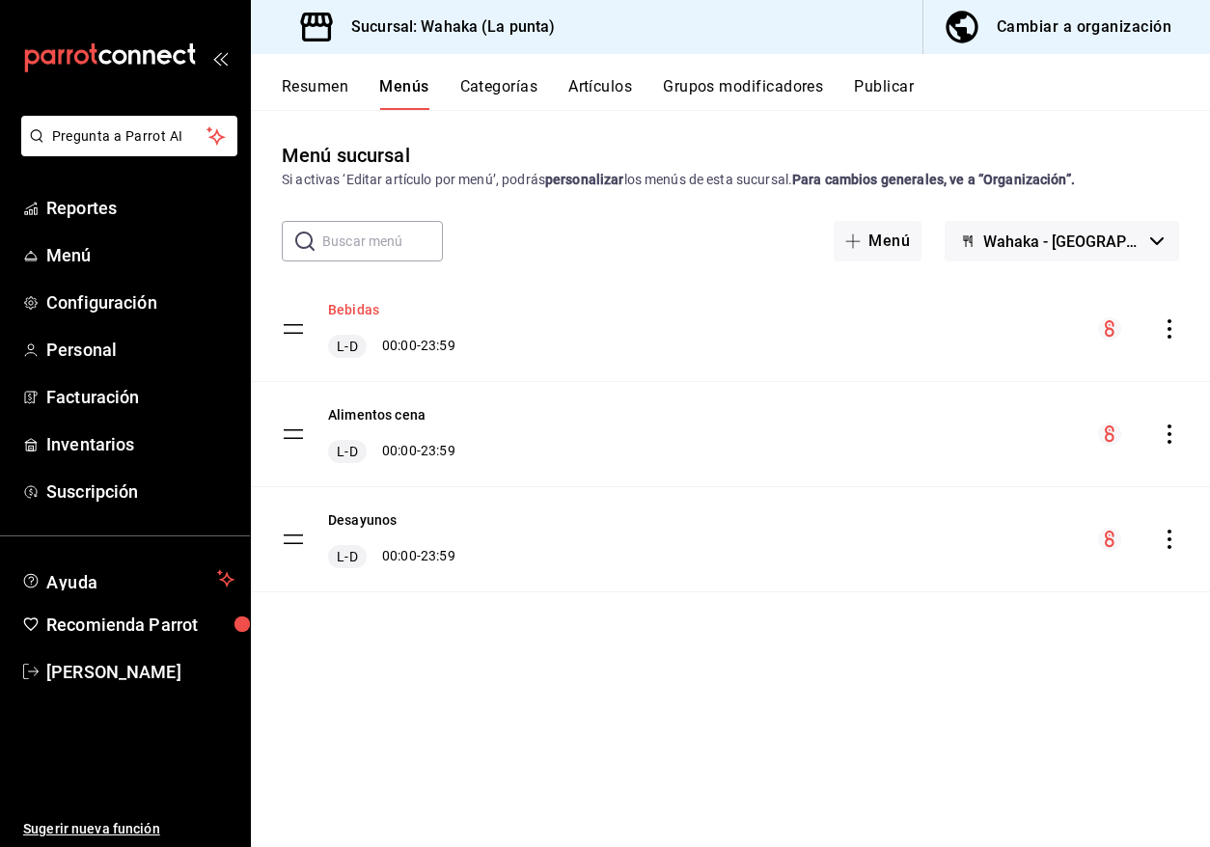
click at [352, 303] on button "Bebidas" at bounding box center [353, 309] width 51 height 19
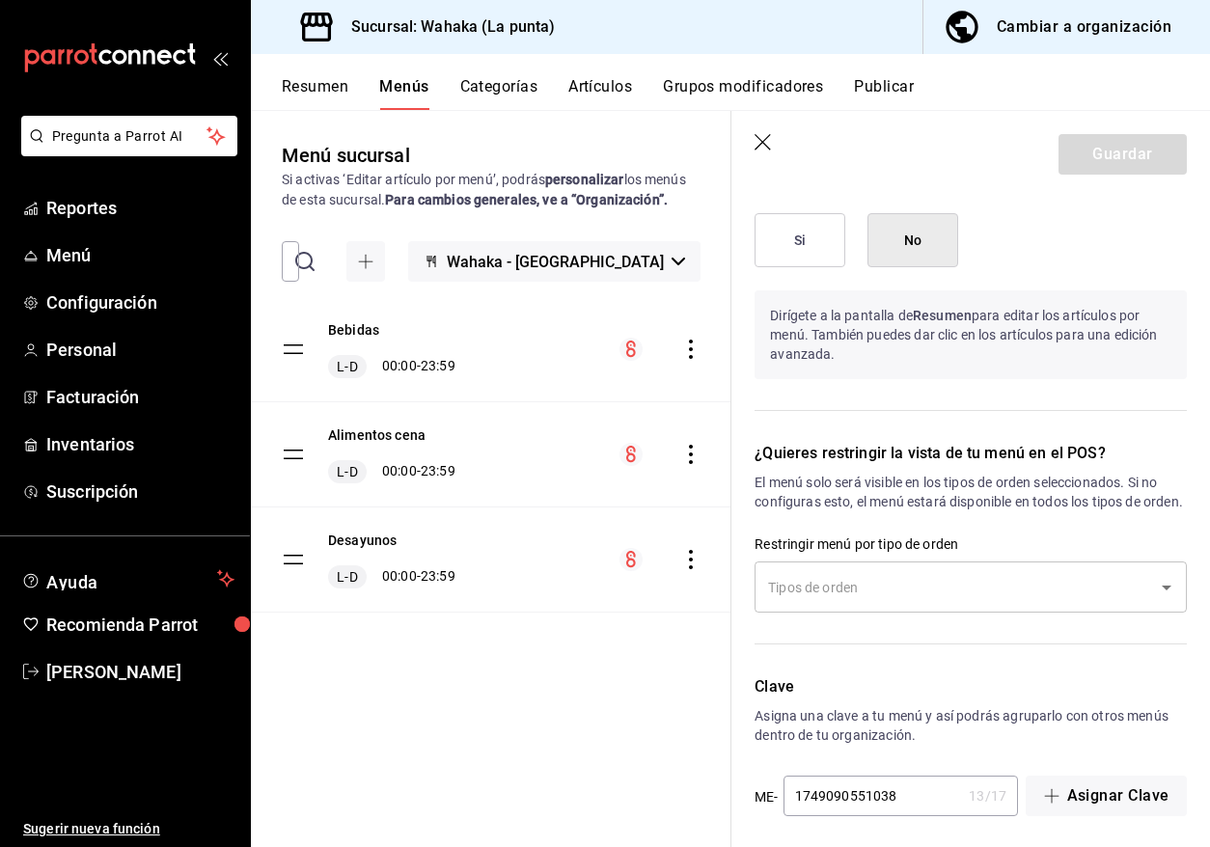
scroll to position [1329, 0]
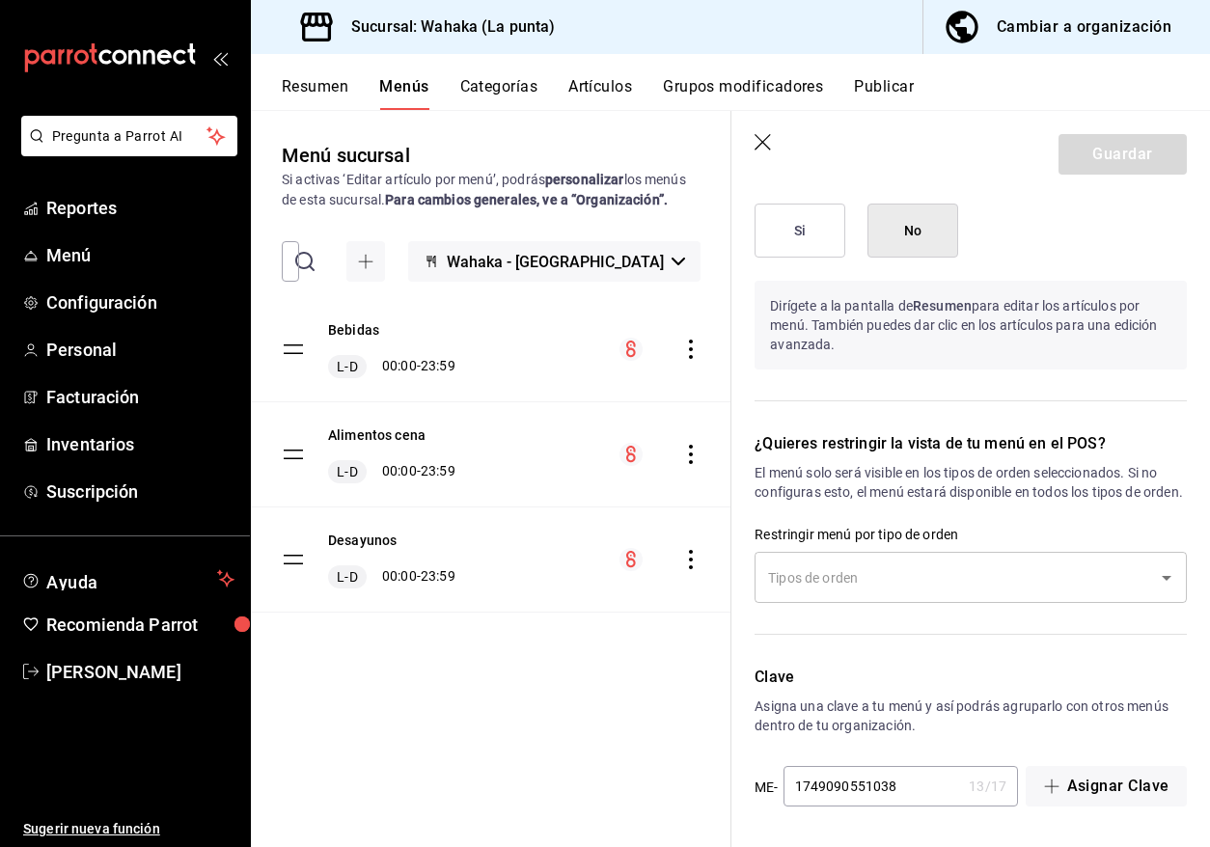
click at [760, 139] on icon "button" at bounding box center [762, 142] width 16 height 16
checkbox input "false"
type input "1756252299728"
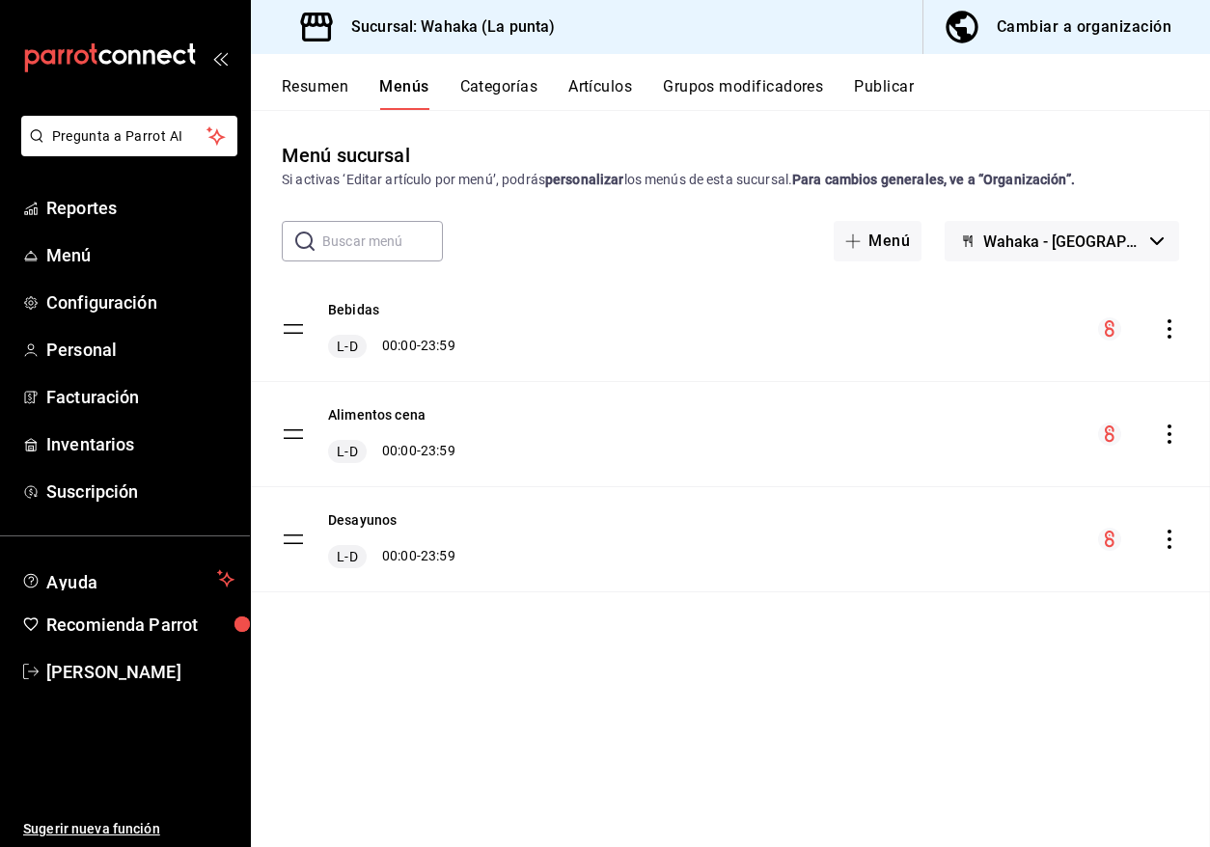
checkbox input "false"
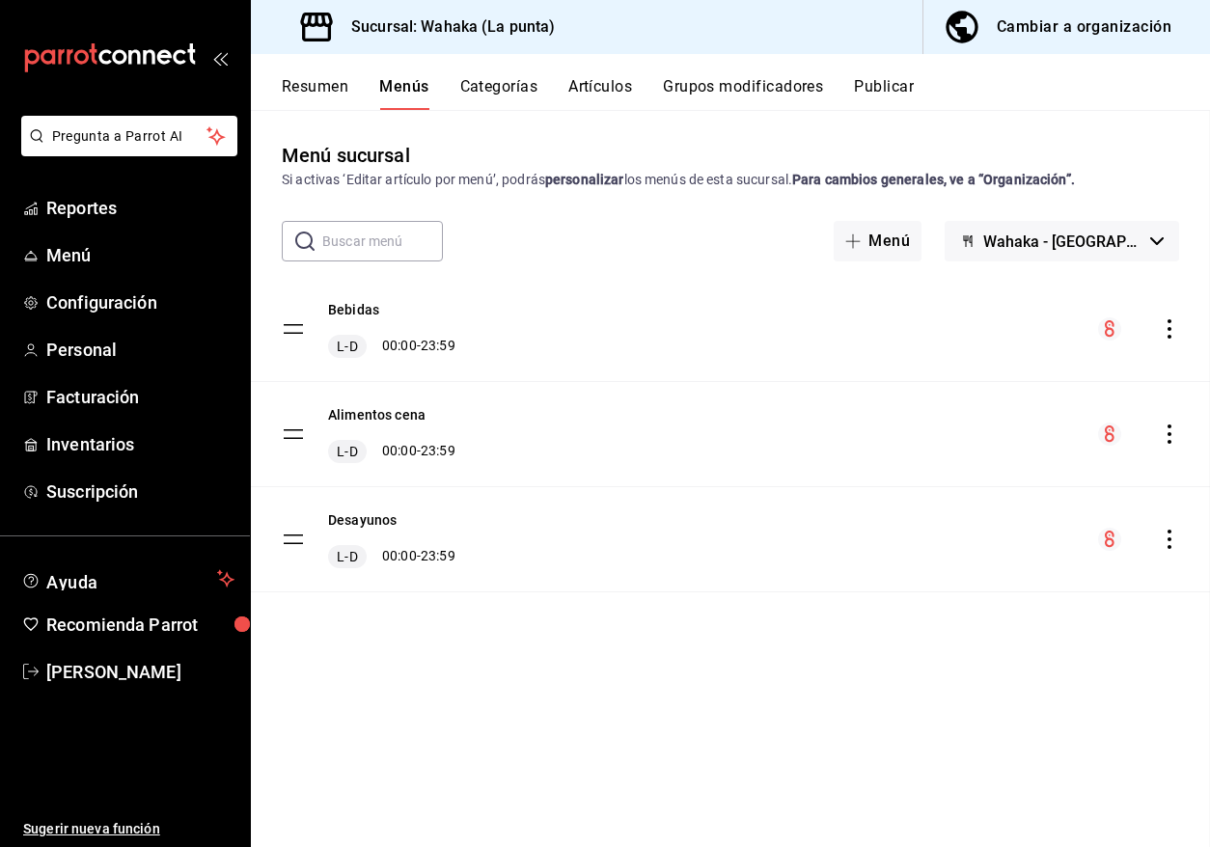
checkbox input "false"
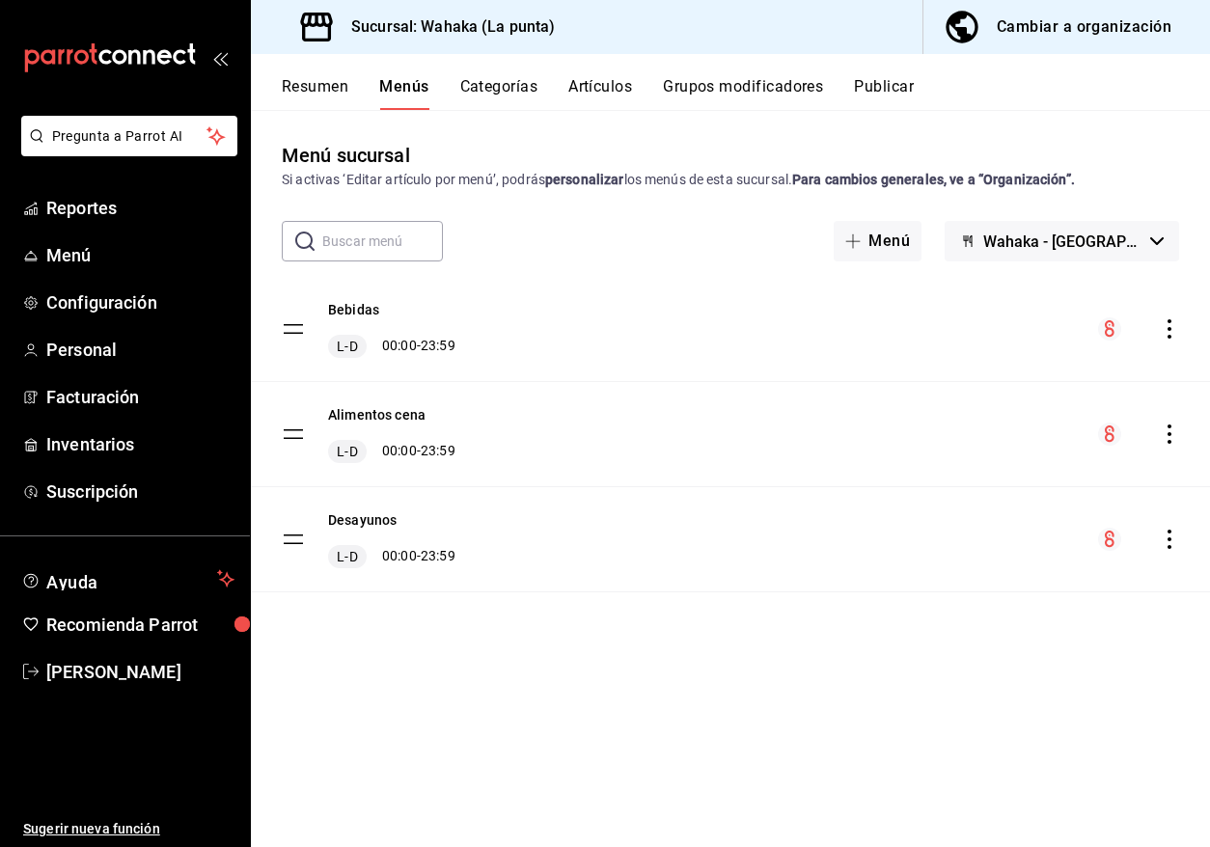
click at [506, 91] on button "Categorías" at bounding box center [499, 93] width 78 height 33
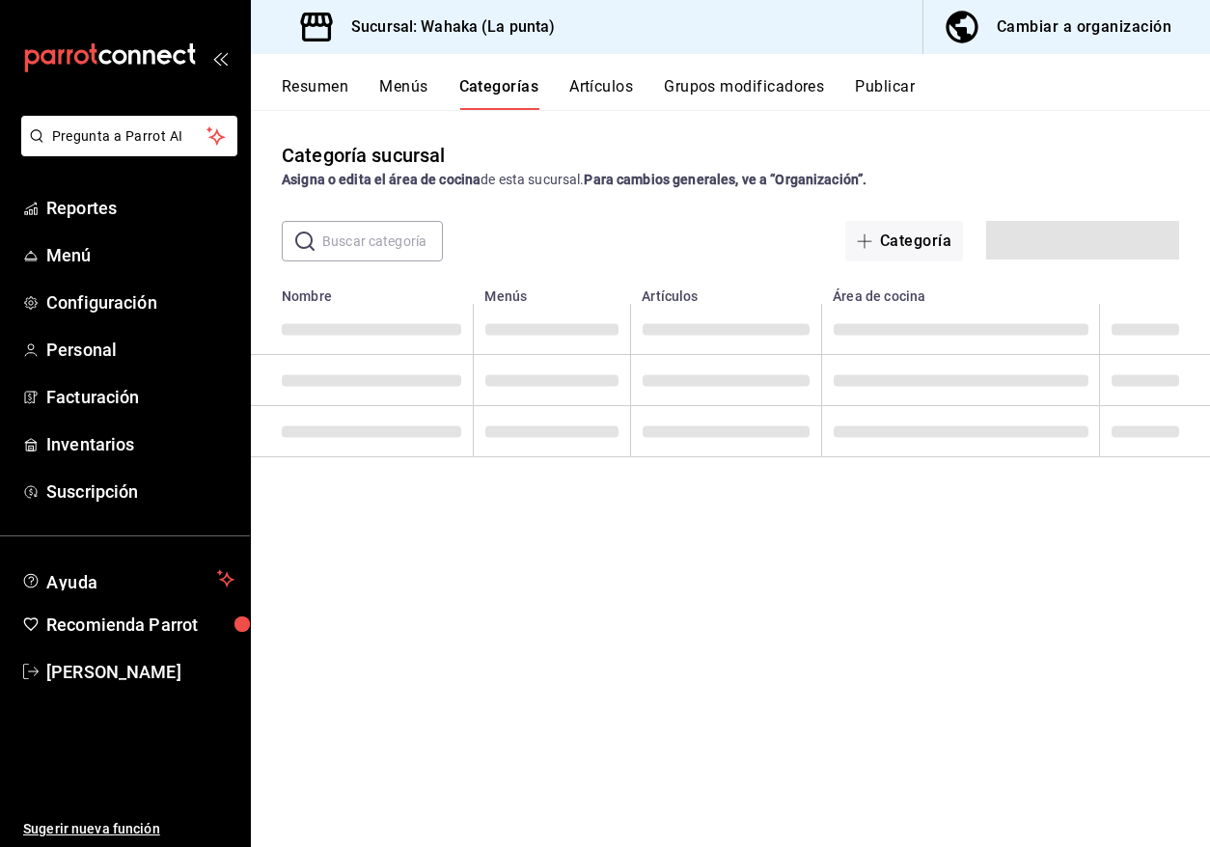
click at [611, 91] on button "Artículos" at bounding box center [601, 93] width 64 height 33
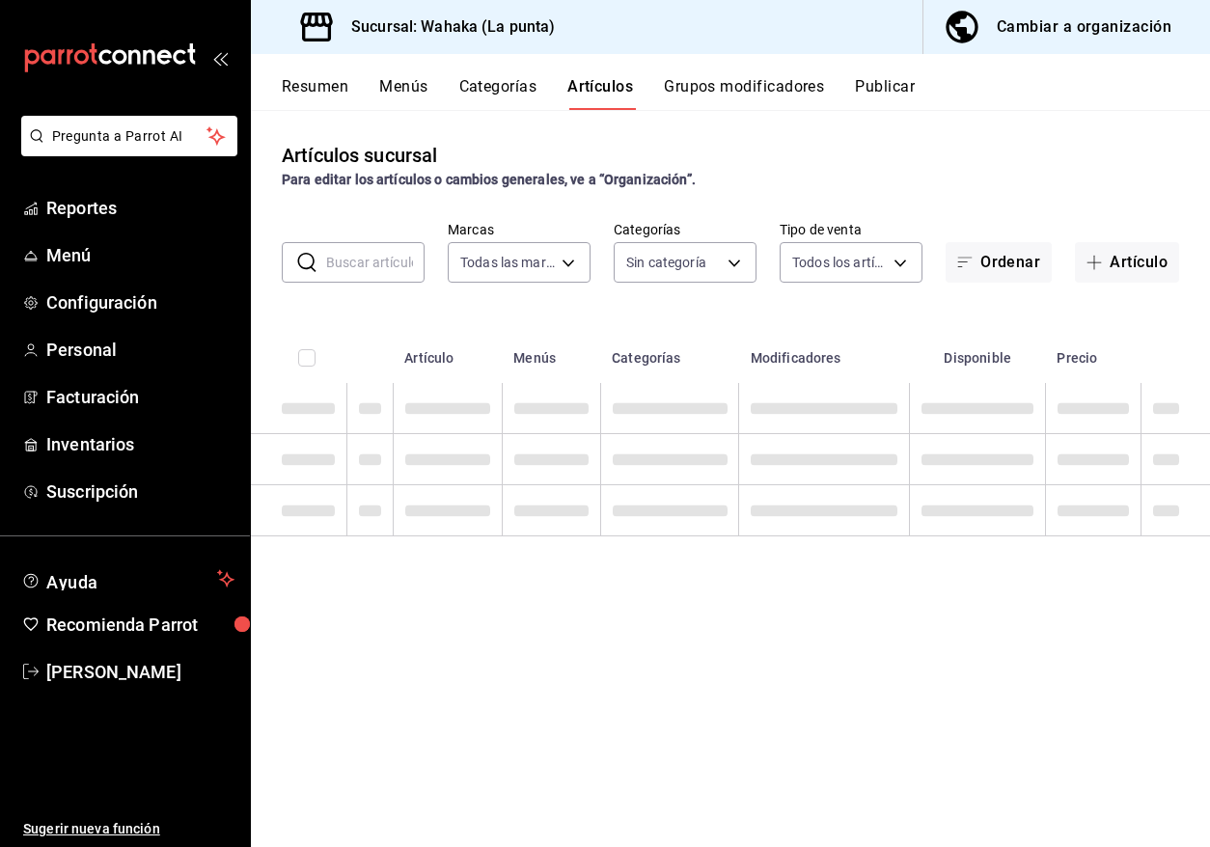
type input "cb46d50a-722c-45ae-a962-8622ddfd477c,015d0d38-ff8d-4732-86a6-1f832dde6a7a"
type input "b7406830-b6e4-4dba-851c-e81bb4ac13b9,1d2b131e-281d-4249-9ac9-32913384a260,366a1…"
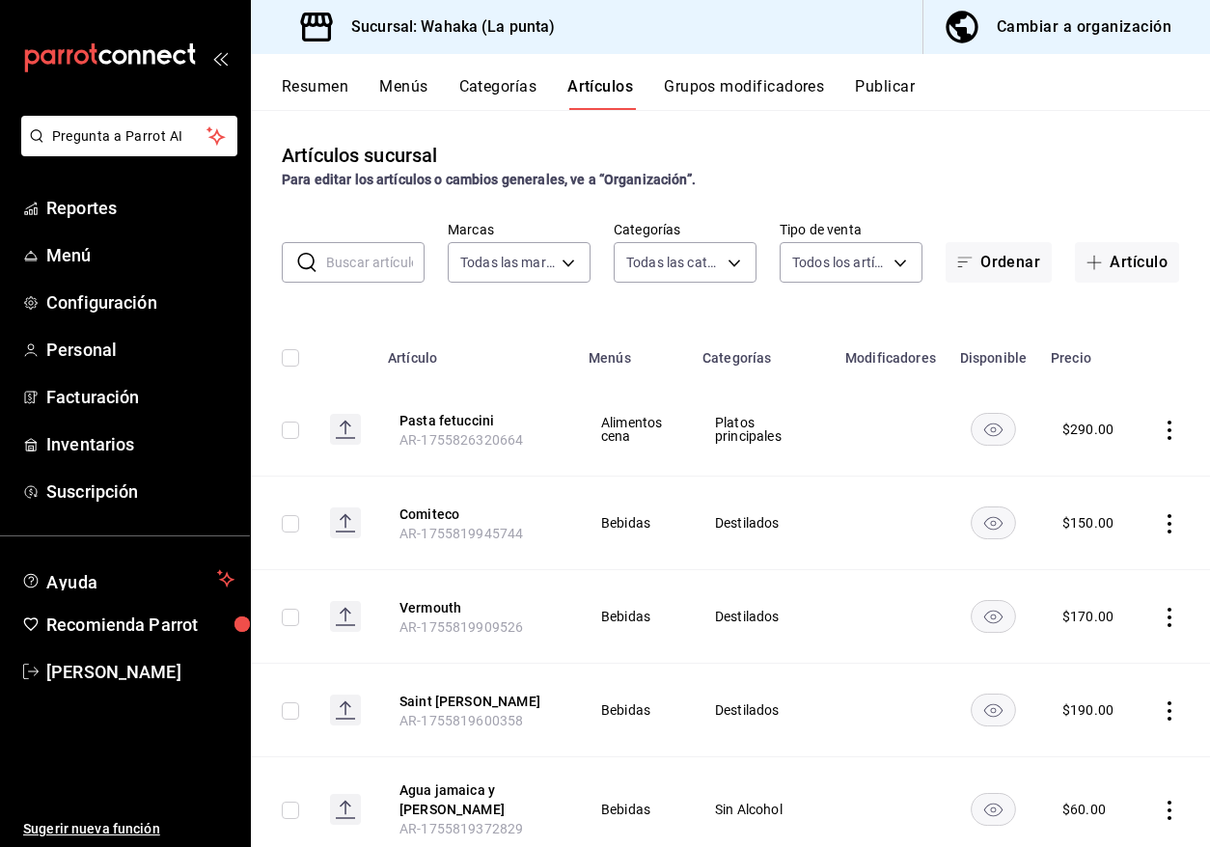
click at [785, 90] on button "Grupos modificadores" at bounding box center [744, 93] width 160 height 33
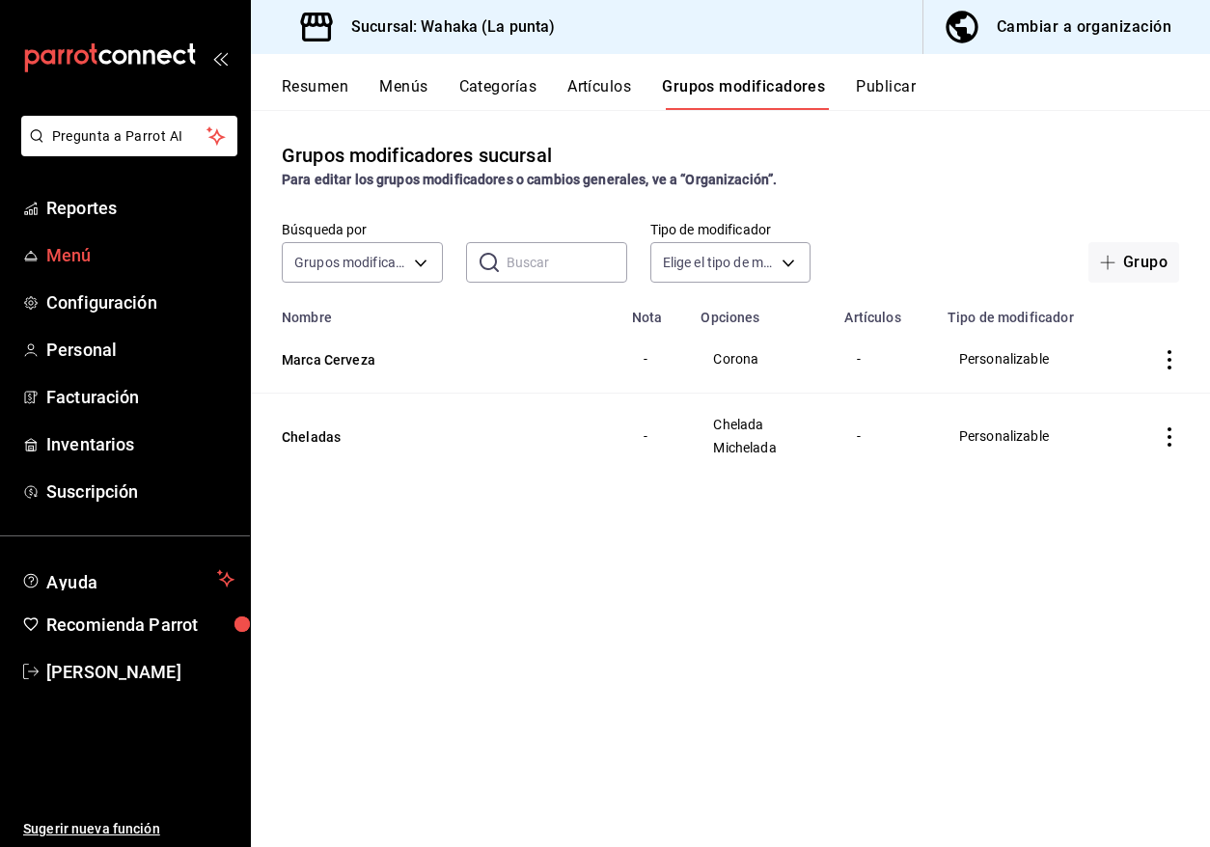
click at [109, 264] on span "Menú" at bounding box center [140, 255] width 188 height 26
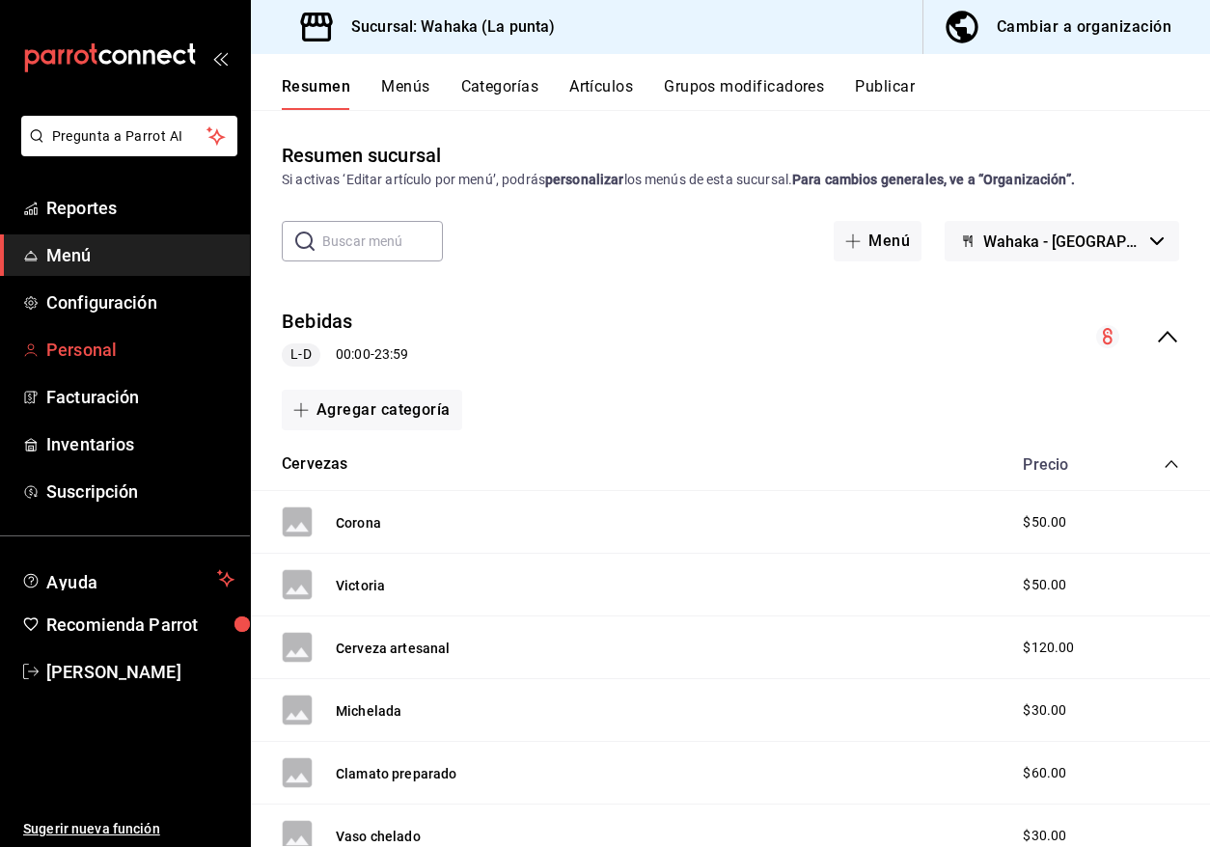
click at [135, 346] on span "Personal" at bounding box center [140, 350] width 188 height 26
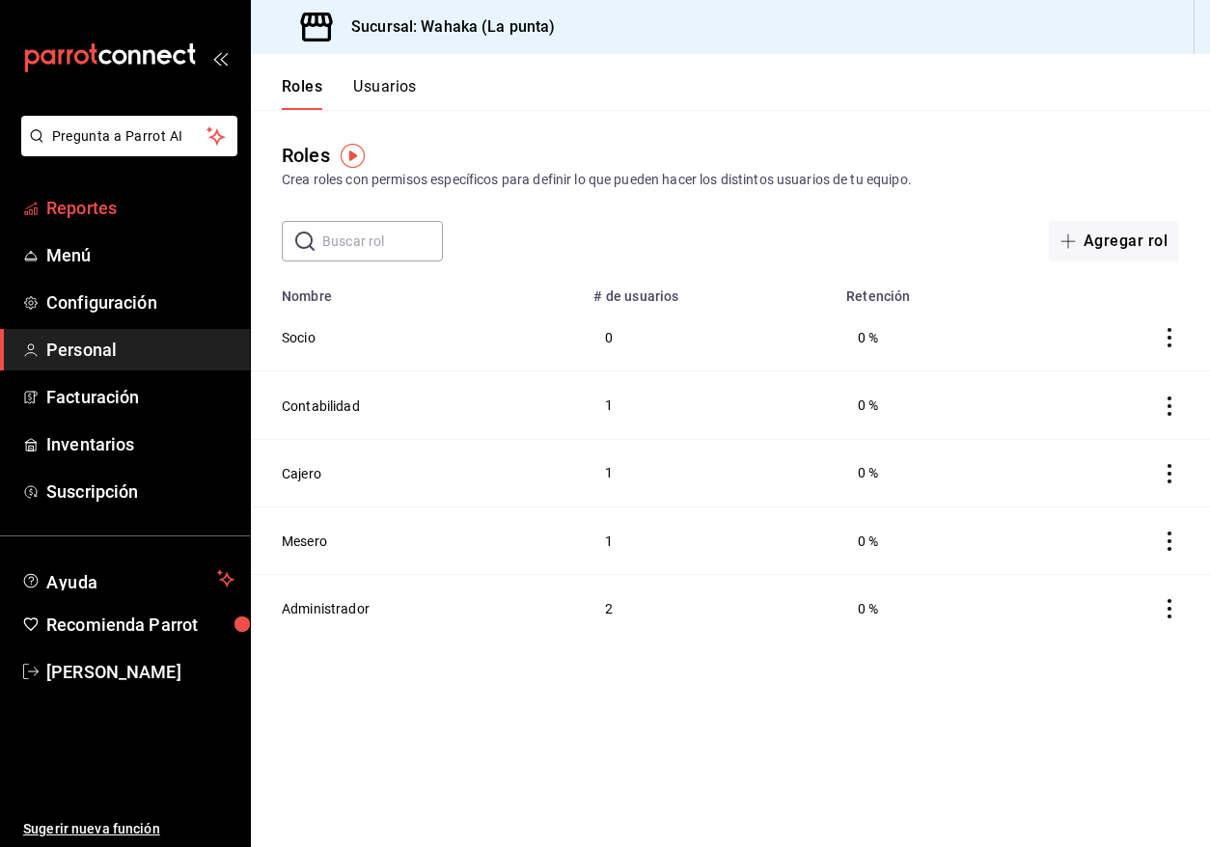
click at [94, 215] on span "Reportes" at bounding box center [140, 208] width 188 height 26
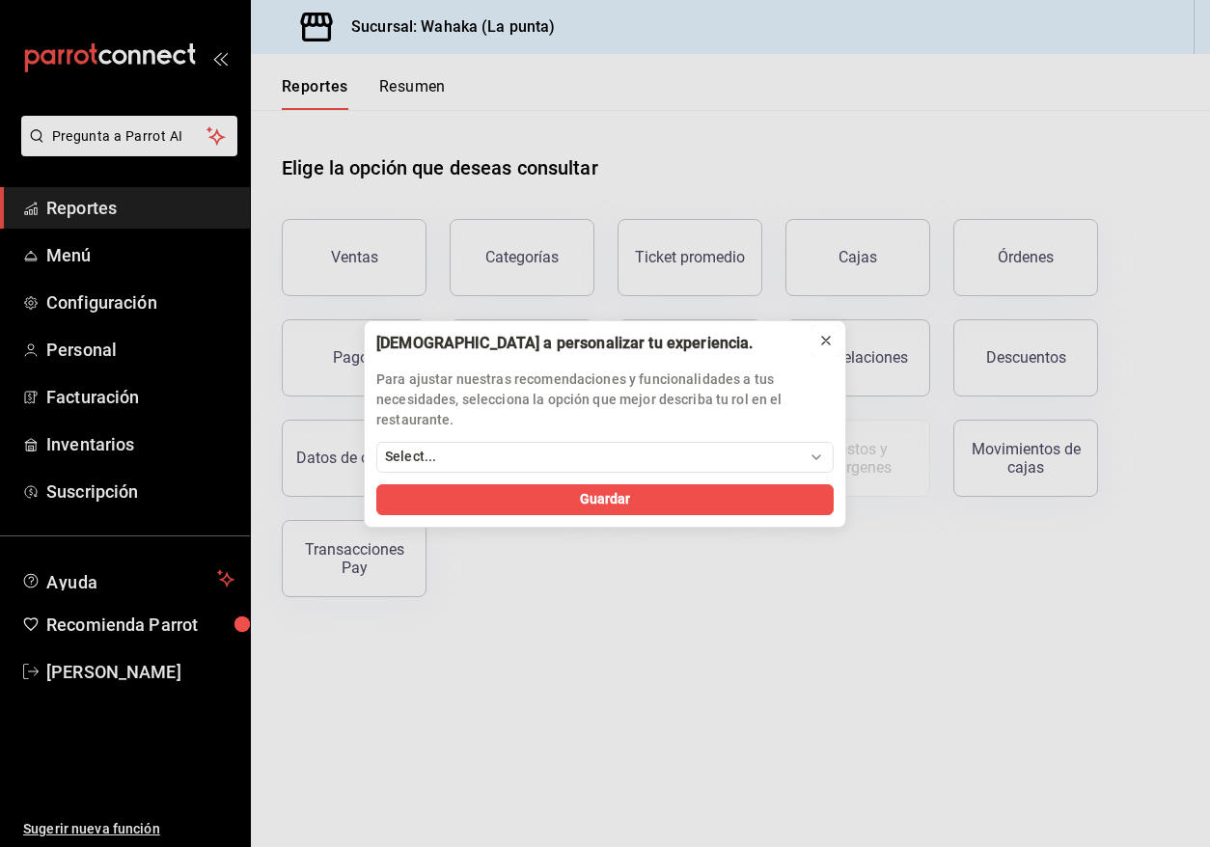
click at [827, 341] on icon at bounding box center [825, 340] width 15 height 15
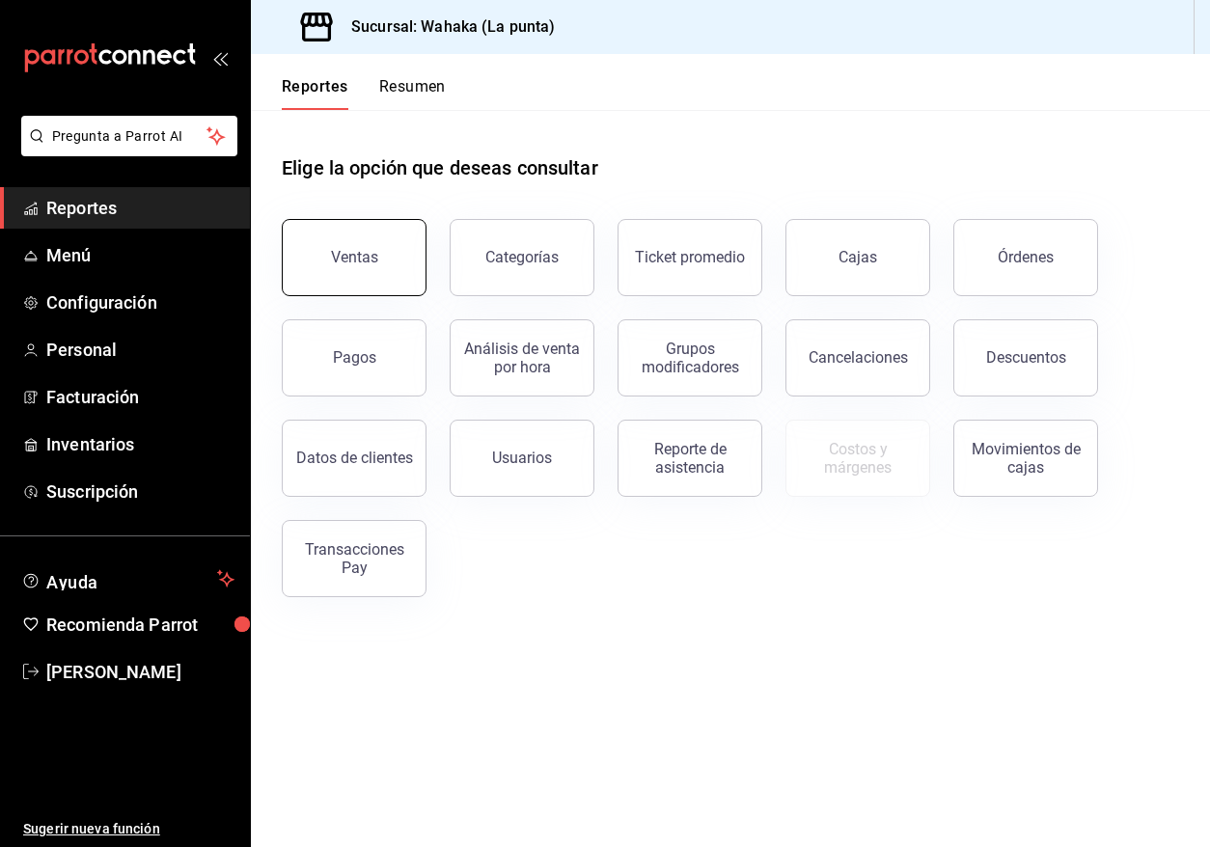
click at [337, 250] on div "Ventas" at bounding box center [354, 257] width 47 height 18
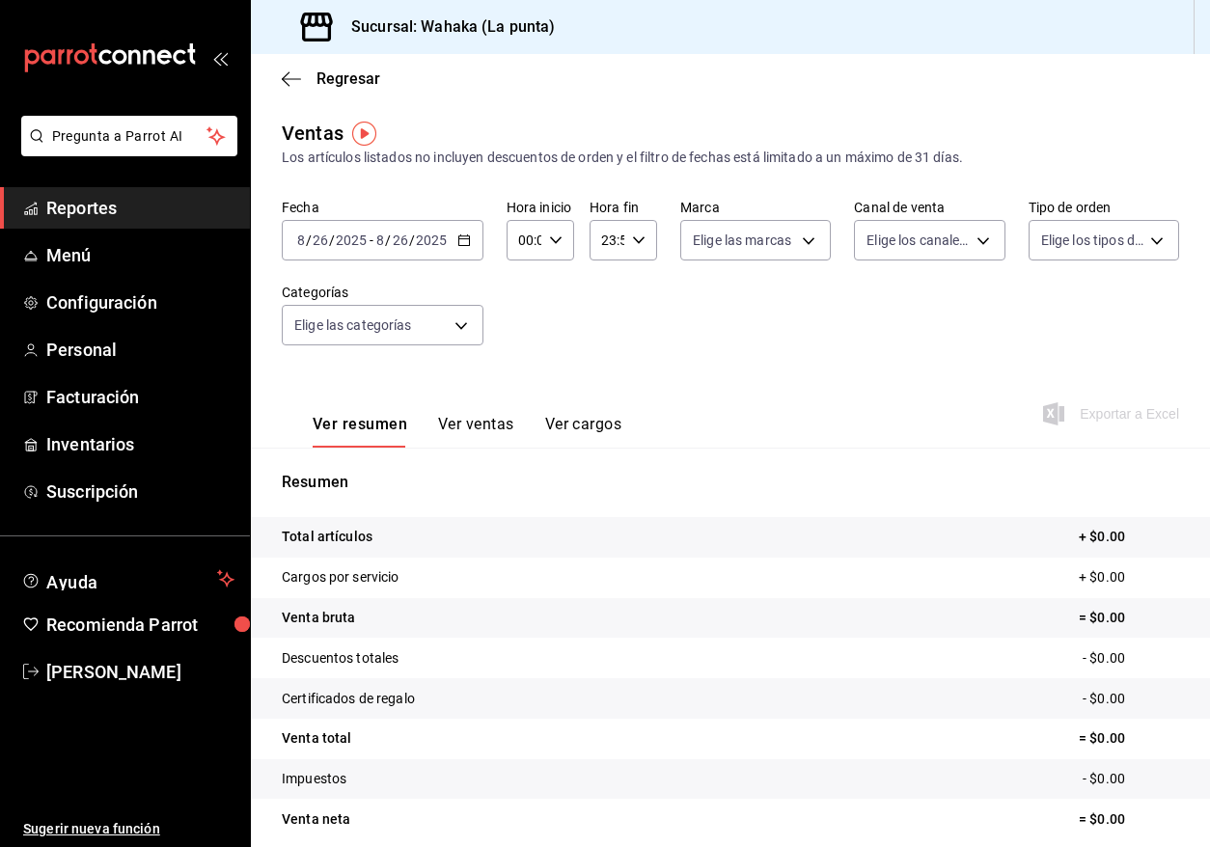
click at [468, 238] on icon "button" at bounding box center [464, 240] width 14 height 14
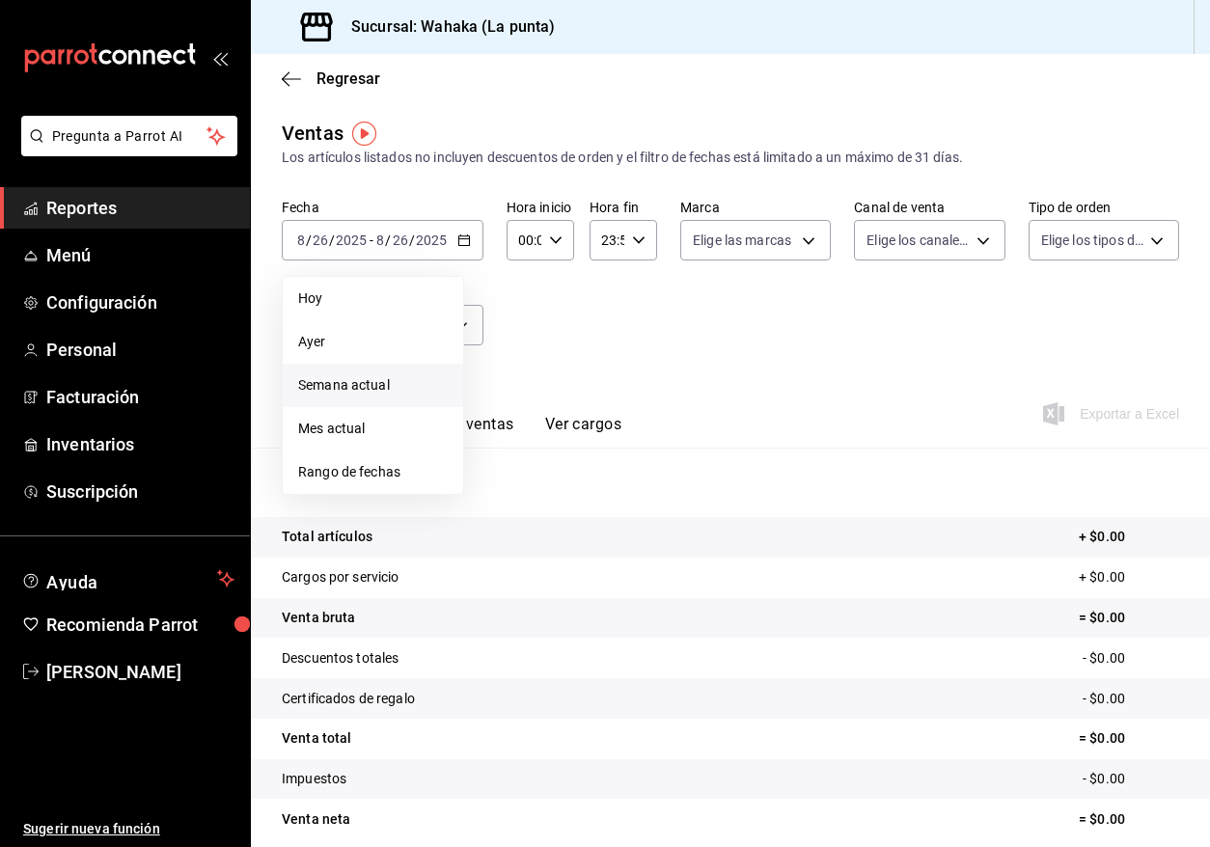
click at [379, 387] on span "Semana actual" at bounding box center [373, 385] width 150 height 20
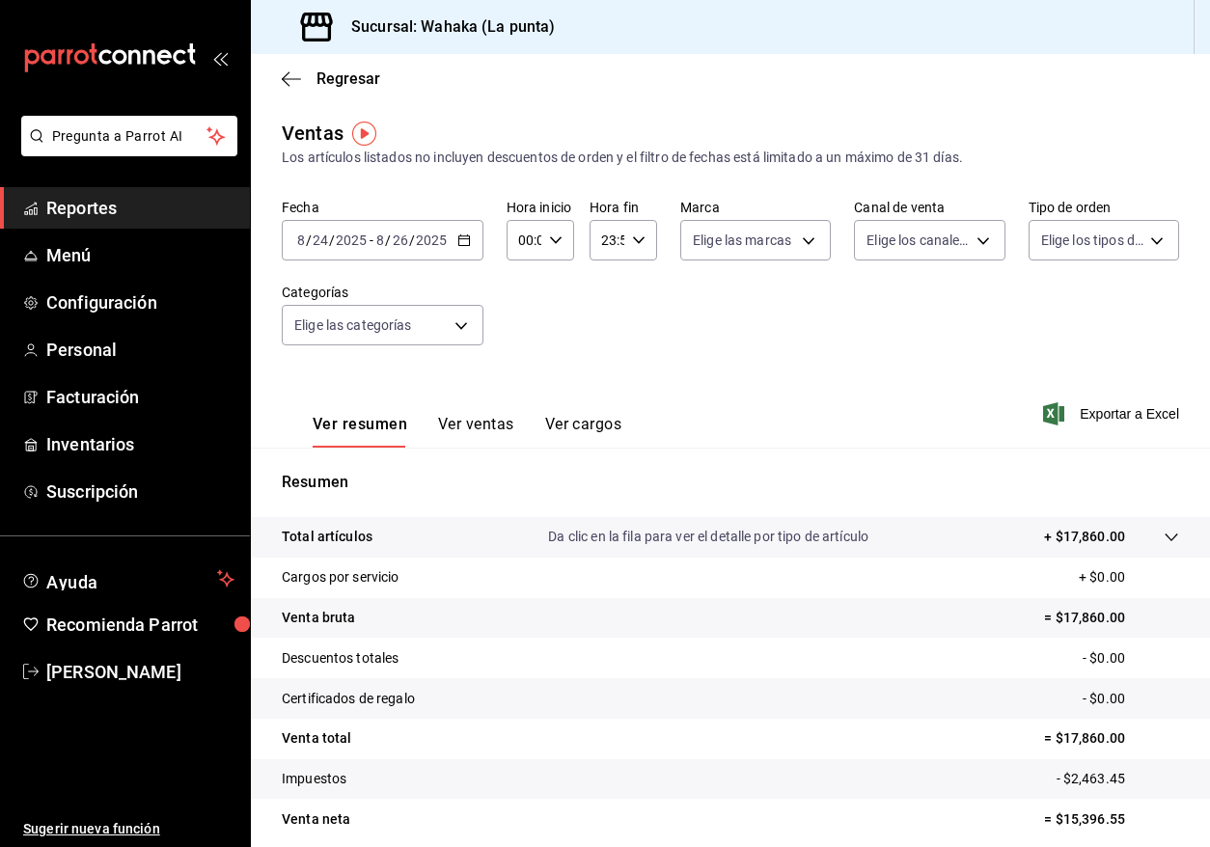
click at [463, 241] on icon "button" at bounding box center [464, 240] width 14 height 14
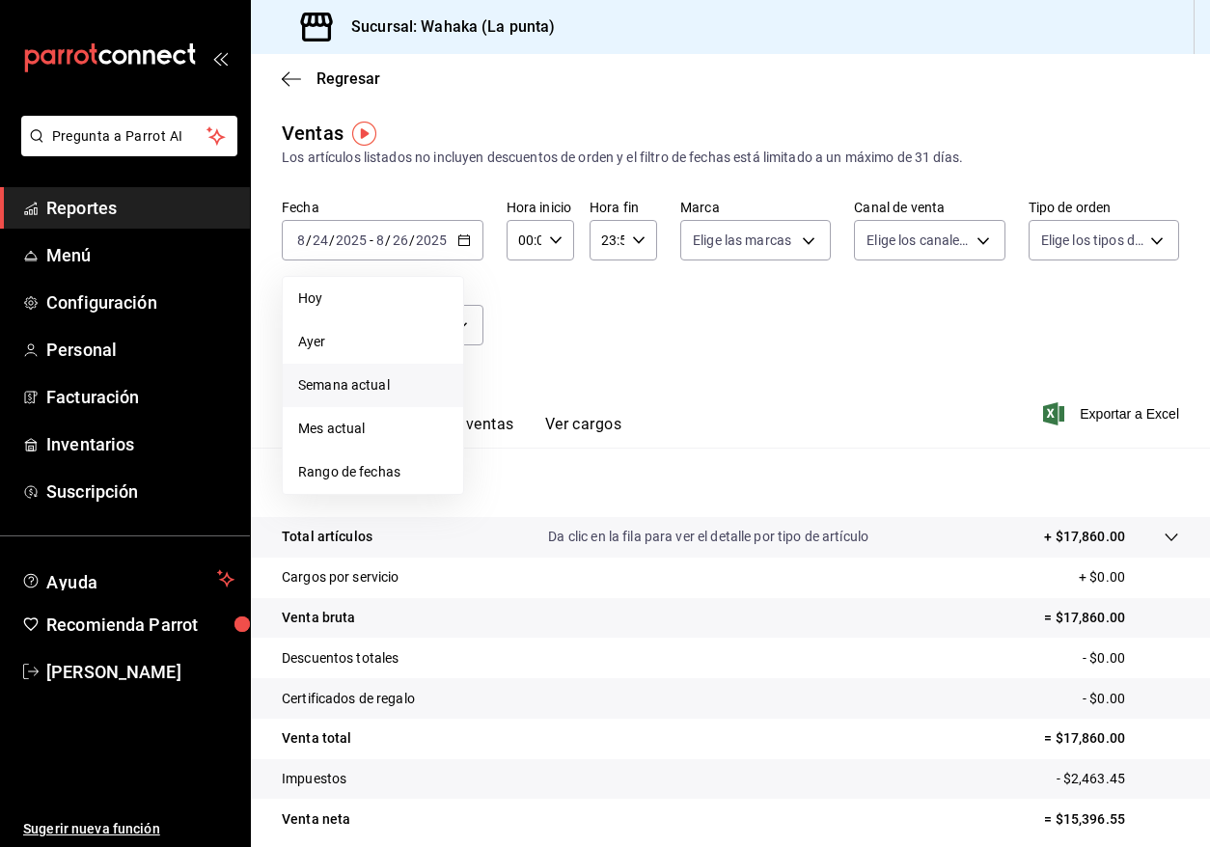
click at [389, 383] on span "Semana actual" at bounding box center [373, 385] width 150 height 20
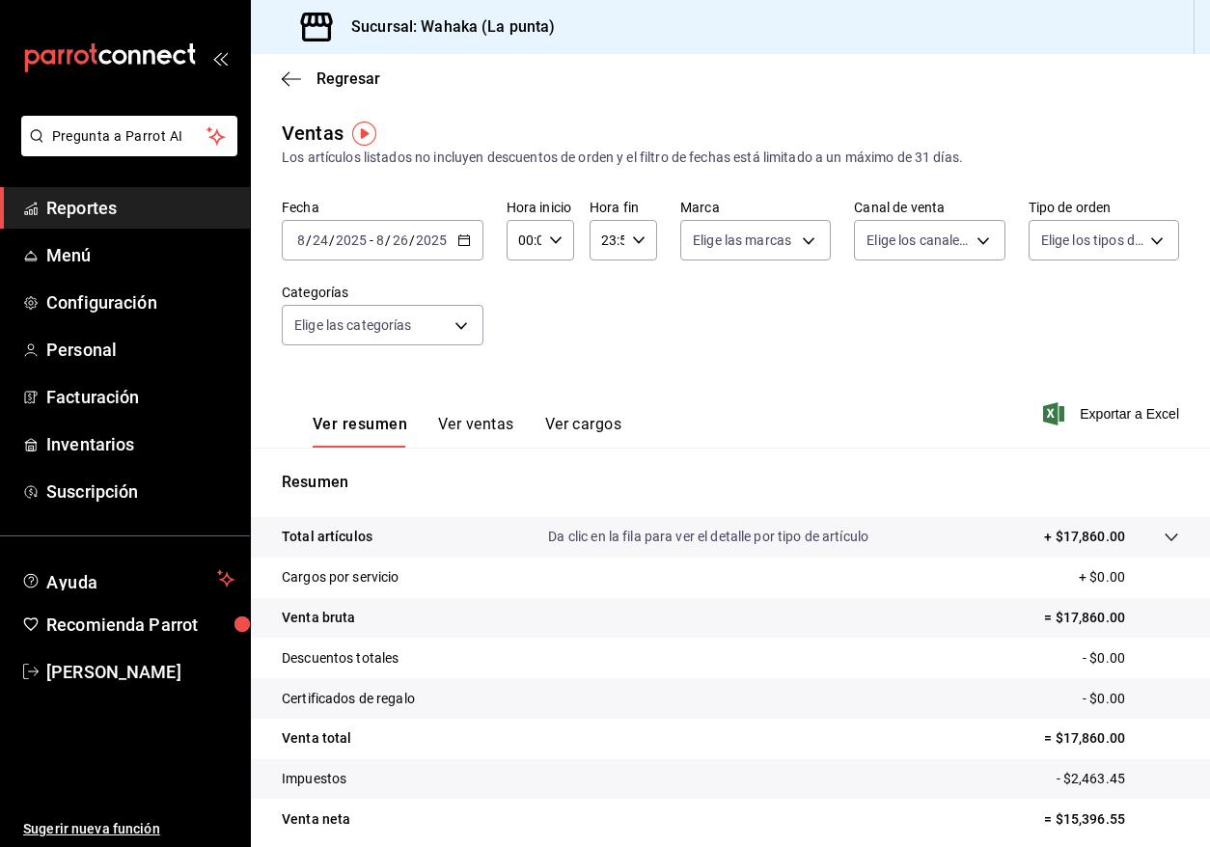
click at [480, 428] on button "Ver ventas" at bounding box center [476, 431] width 76 height 33
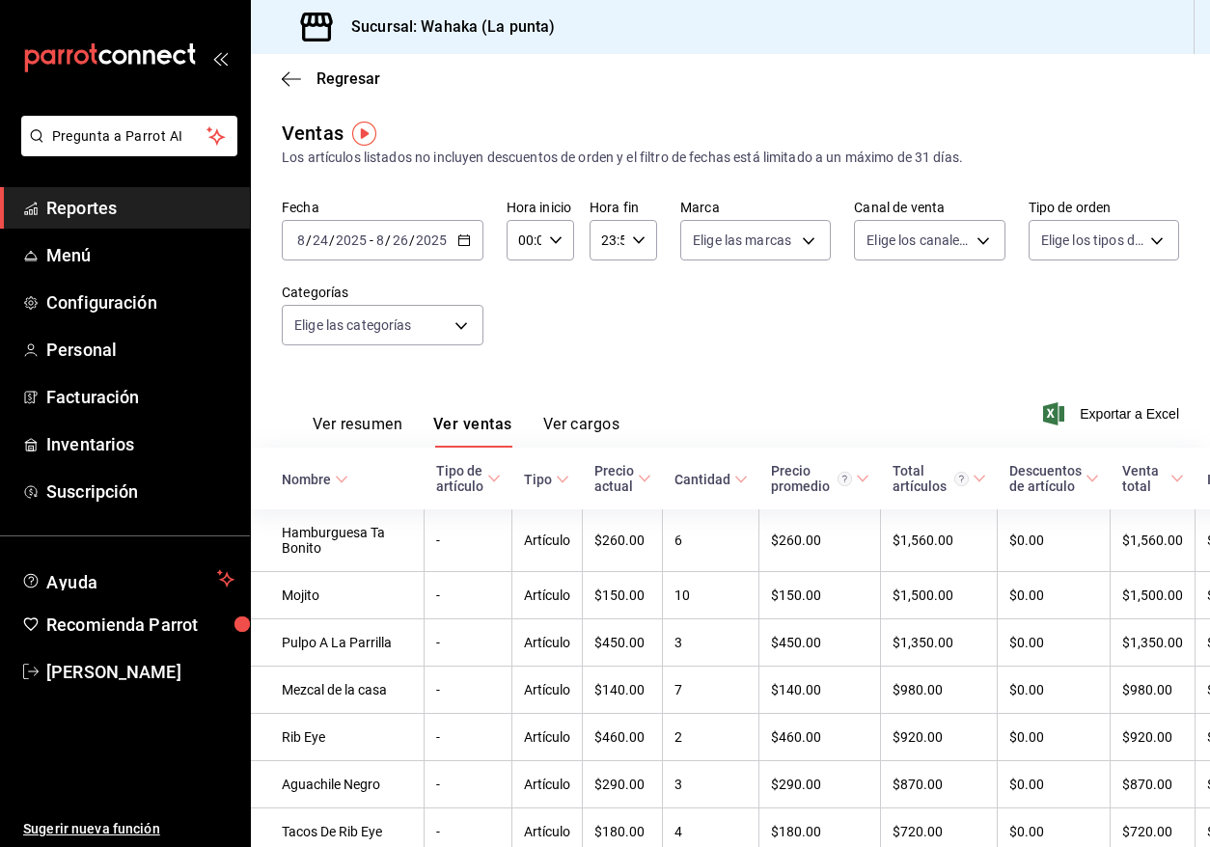
click at [556, 478] on icon at bounding box center [563, 480] width 14 height 14
click at [556, 478] on \(Stroke\) at bounding box center [562, 479] width 12 height 7
click at [452, 313] on body "Pregunta a Parrot AI Reportes Menú Configuración Personal Facturación Inventari…" at bounding box center [605, 423] width 1210 height 847
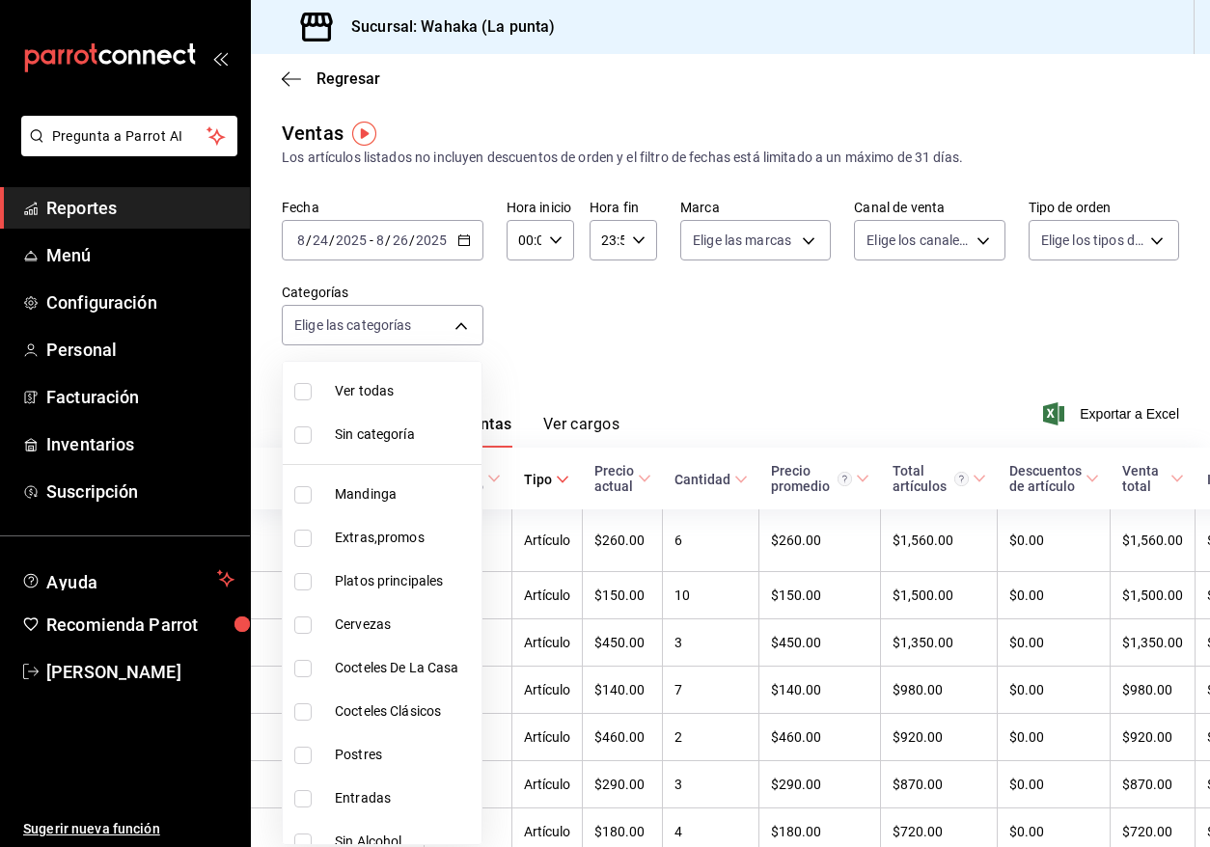
click at [382, 496] on span "Mandinga" at bounding box center [404, 494] width 139 height 20
type input "b7406830-b6e4-4dba-851c-e81bb4ac13b9"
checkbox input "true"
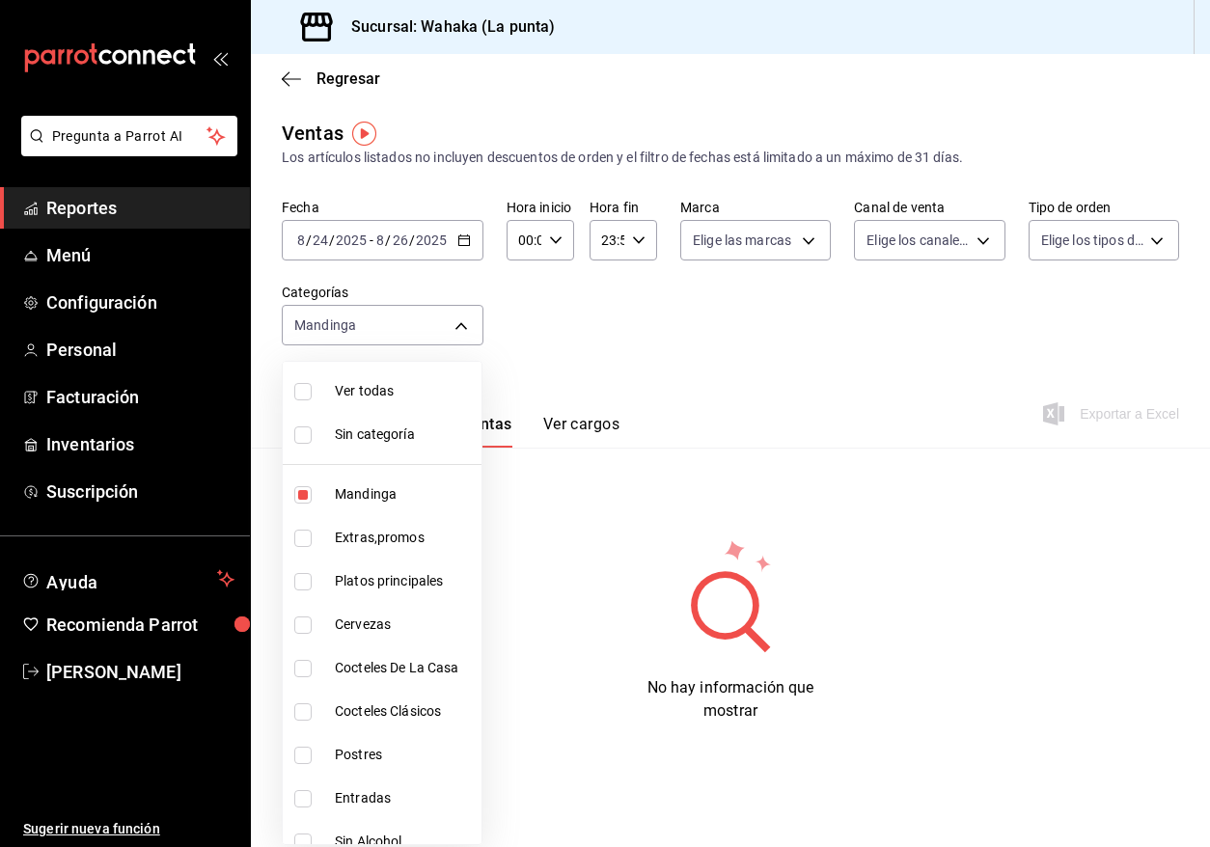
click at [391, 625] on span "Cervezas" at bounding box center [404, 624] width 139 height 20
type input "b7406830-b6e4-4dba-851c-e81bb4ac13b9,25a9e169-5e7a-4fee-83a0-4b99e1de9179"
checkbox input "true"
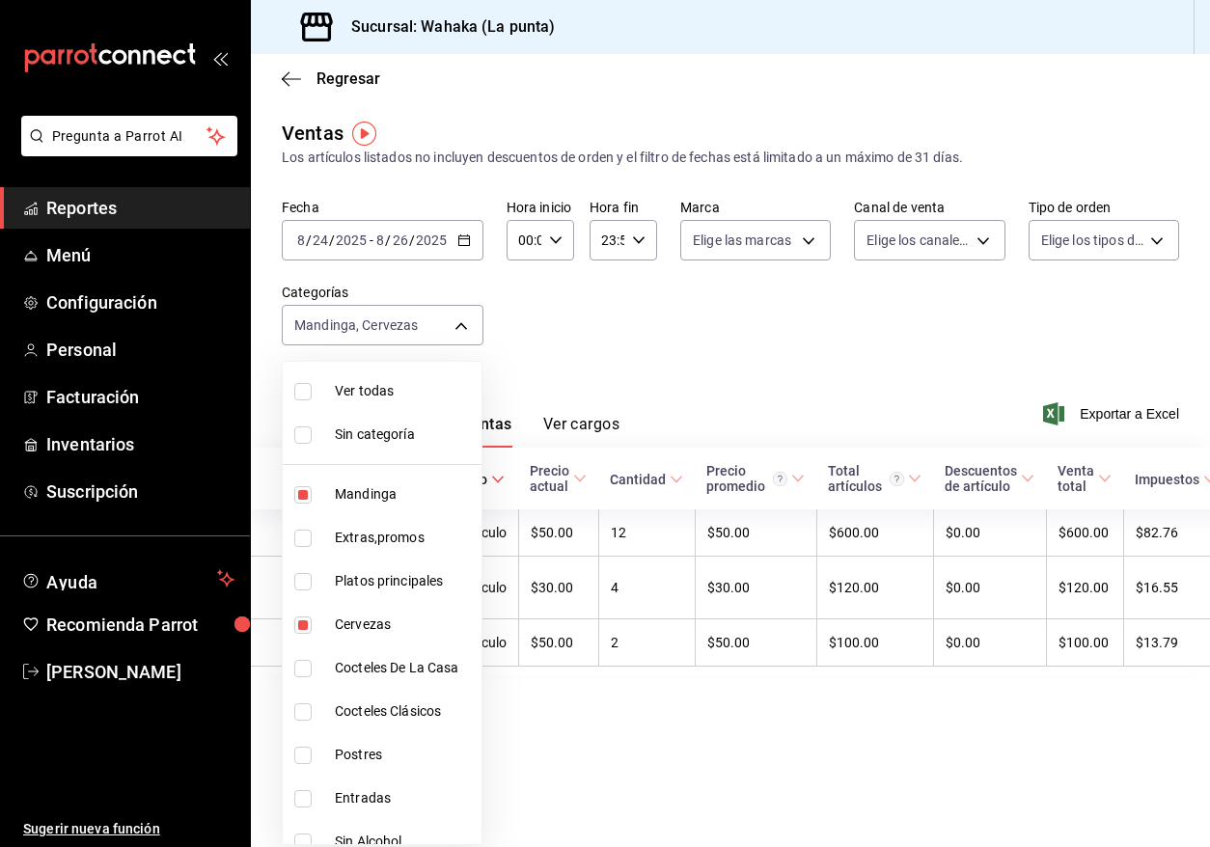
click at [381, 627] on span "Cervezas" at bounding box center [404, 624] width 139 height 20
type input "b7406830-b6e4-4dba-851c-e81bb4ac13b9"
checkbox input "false"
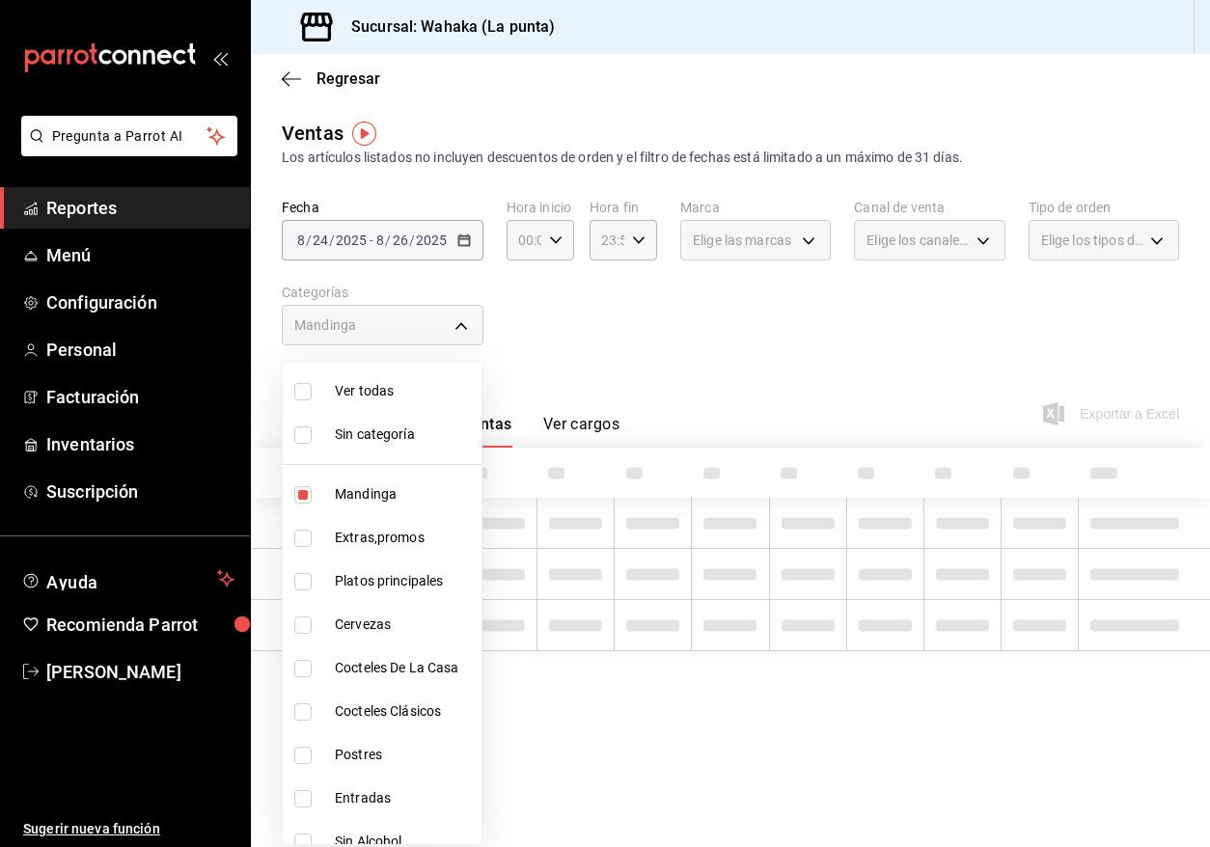
click at [377, 663] on span "Cocteles De La Casa" at bounding box center [404, 668] width 139 height 20
type input "b7406830-b6e4-4dba-851c-e81bb4ac13b9,c56c244d-9ef0-4163-9a64-0c1e1337bc03"
checkbox input "true"
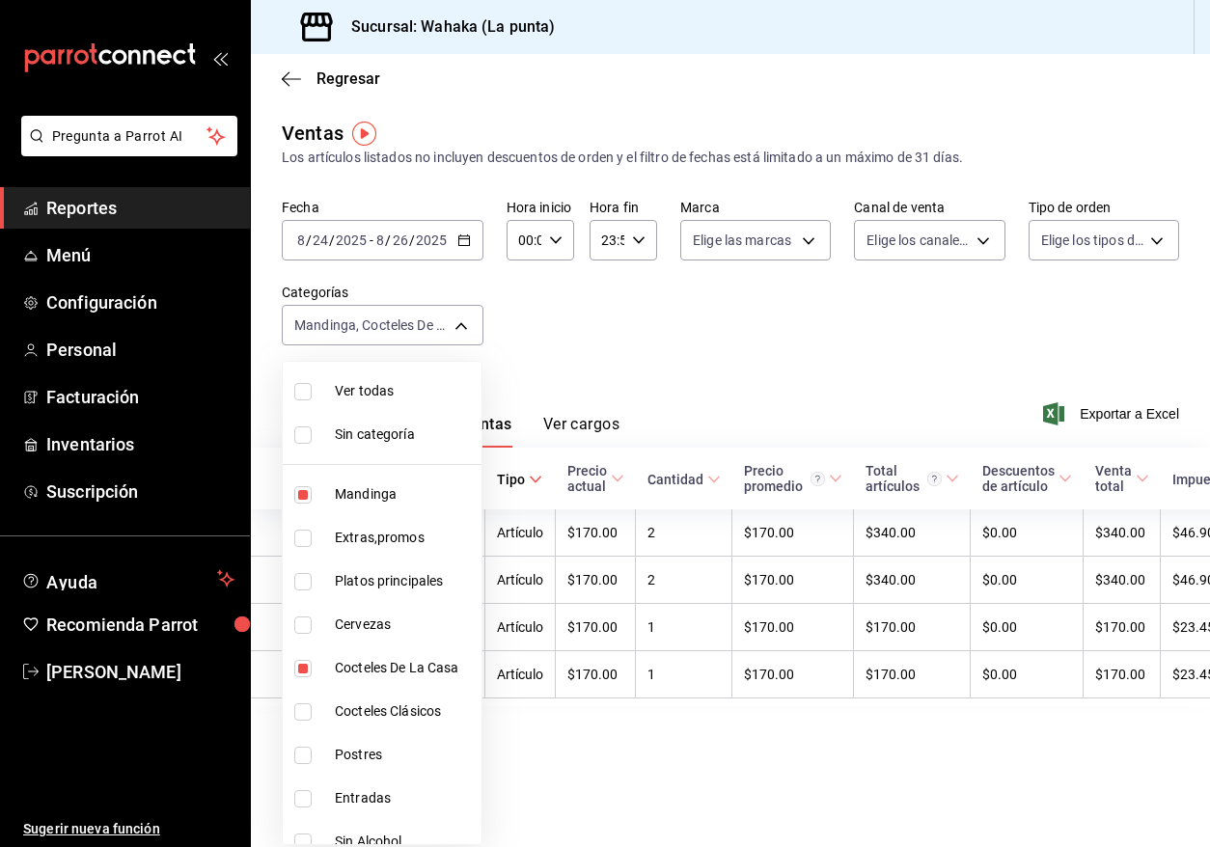
click at [391, 712] on span "Cocteles Clásicos" at bounding box center [404, 711] width 139 height 20
type input "b7406830-b6e4-4dba-851c-e81bb4ac13b9,c56c244d-9ef0-4163-9a64-0c1e1337bc03,8f7e4…"
checkbox input "true"
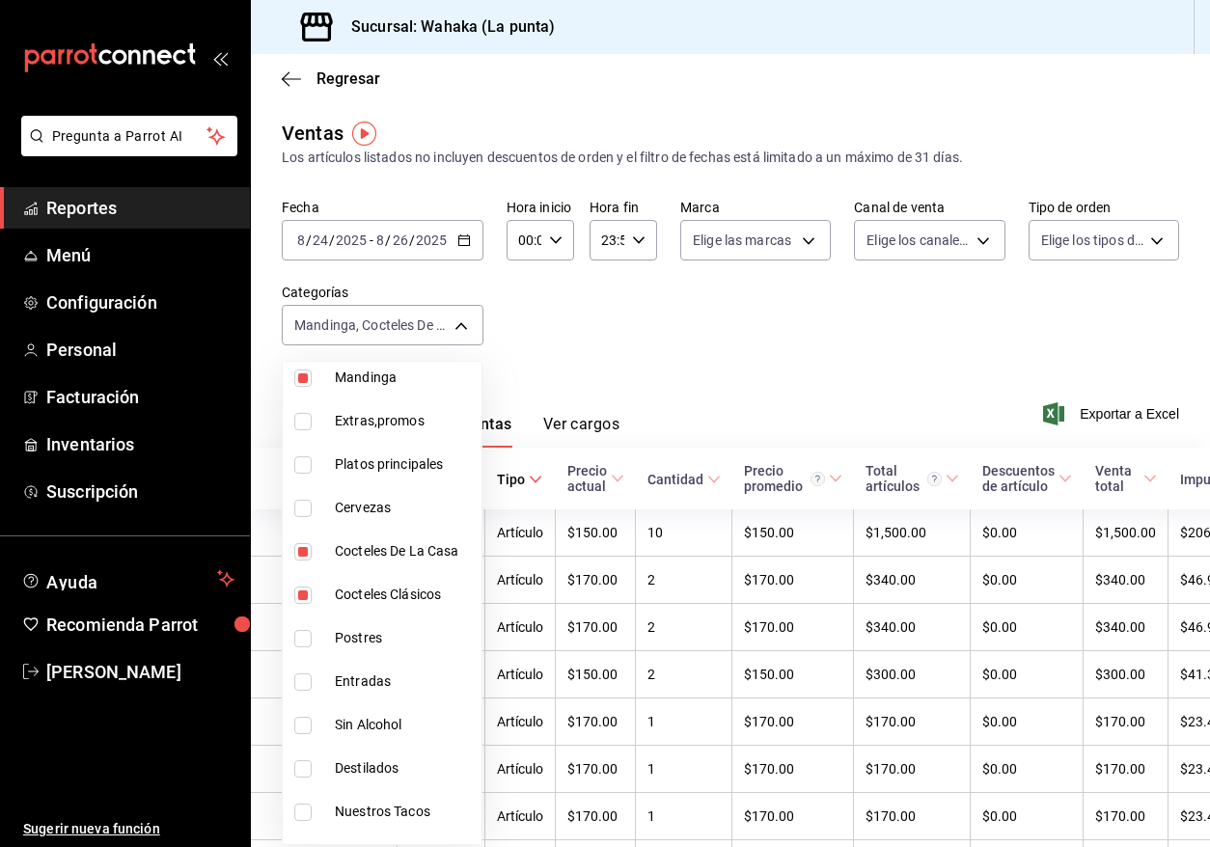
scroll to position [150, 0]
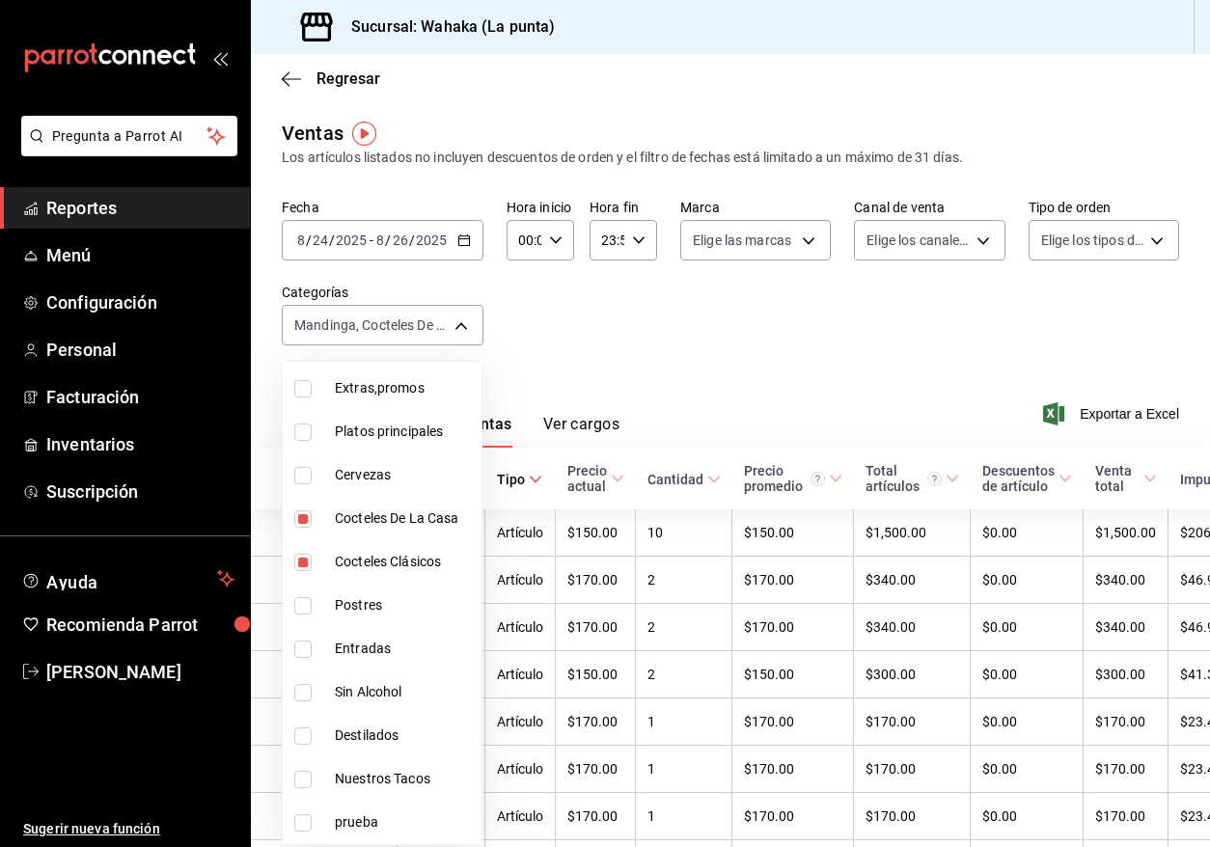
click at [381, 742] on span "Destilados" at bounding box center [404, 735] width 139 height 20
type input "b7406830-b6e4-4dba-851c-e81bb4ac13b9,c56c244d-9ef0-4163-9a64-0c1e1337bc03,8f7e4…"
checkbox input "true"
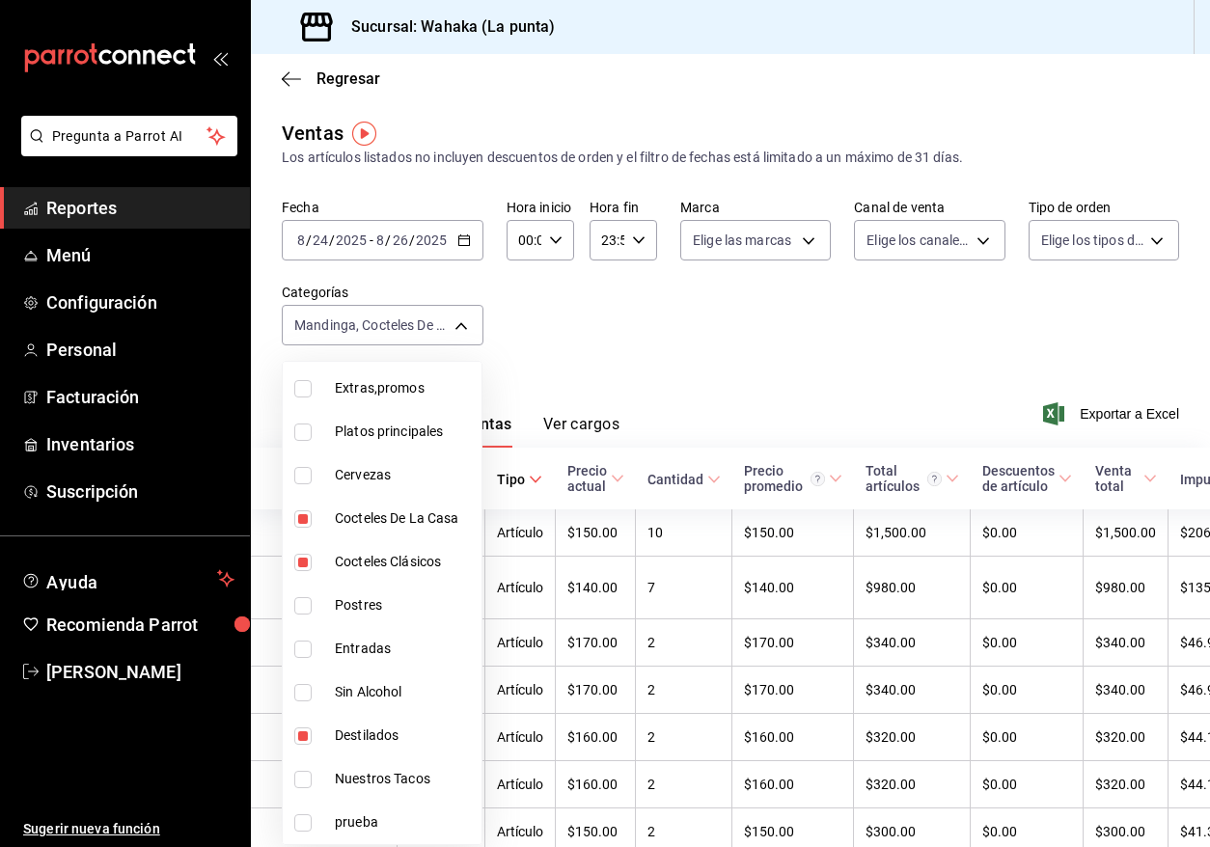
click at [737, 375] on div at bounding box center [605, 423] width 1210 height 847
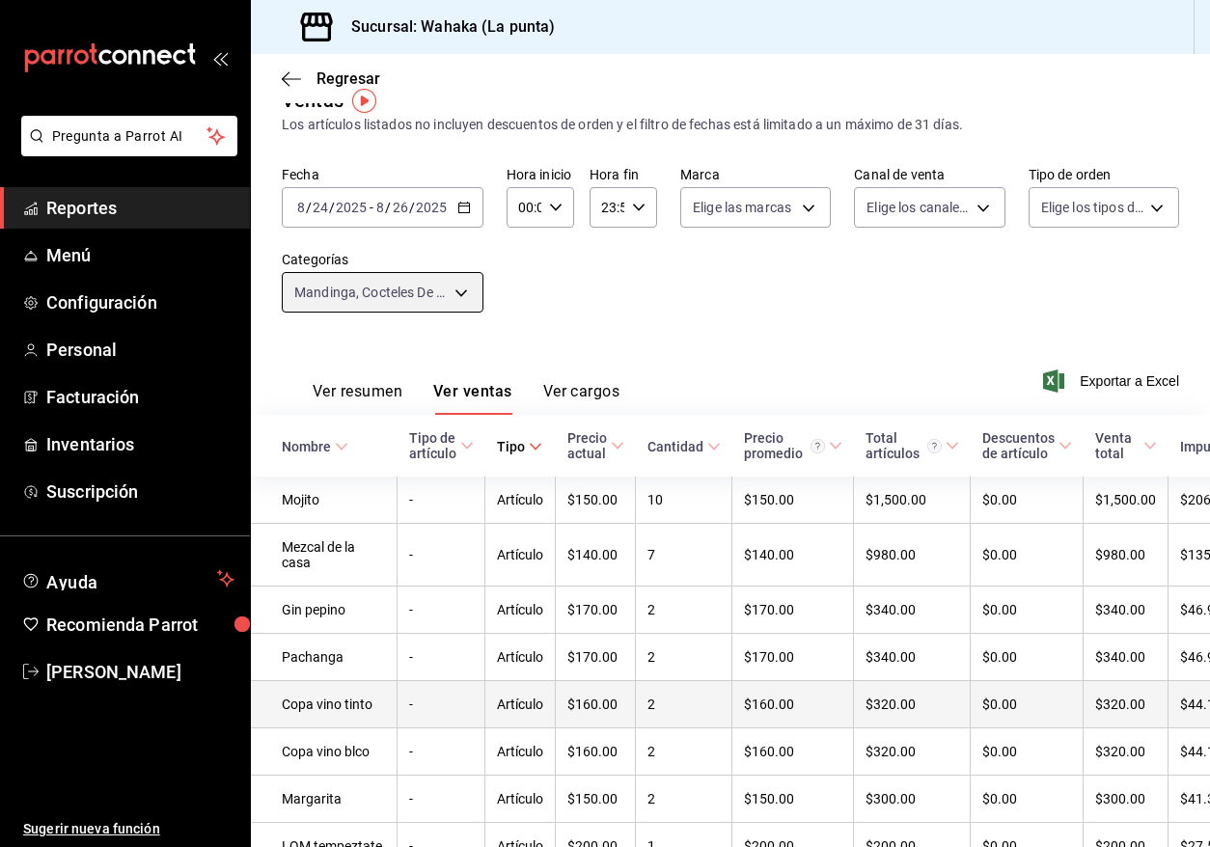
scroll to position [8, 0]
